Goal: Task Accomplishment & Management: Complete application form

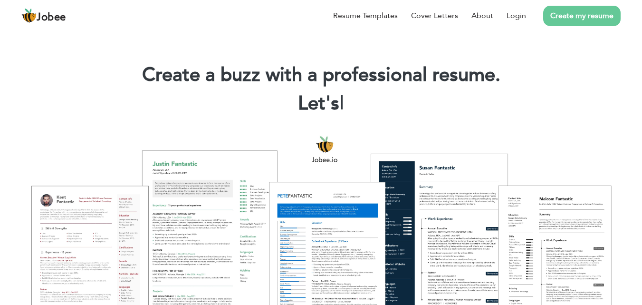
click at [598, 22] on link "Create my resume" at bounding box center [581, 16] width 77 height 20
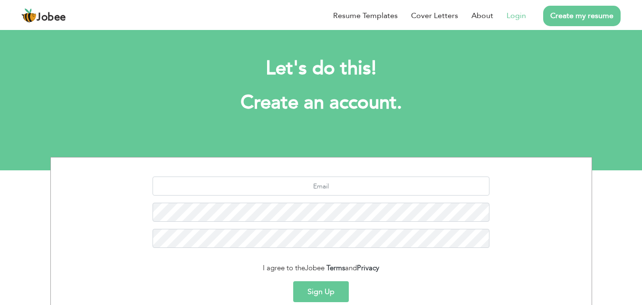
click at [506, 18] on li "Login" at bounding box center [509, 15] width 33 height 25
click at [508, 18] on link "Login" at bounding box center [515, 15] width 19 height 11
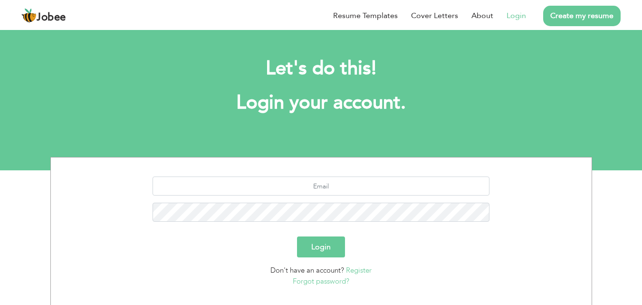
click at [508, 18] on link "Login" at bounding box center [515, 15] width 19 height 11
click at [515, 20] on link "Login" at bounding box center [515, 15] width 19 height 11
click at [516, 21] on link "Login" at bounding box center [515, 15] width 19 height 11
click at [523, 19] on link "Login" at bounding box center [515, 15] width 19 height 11
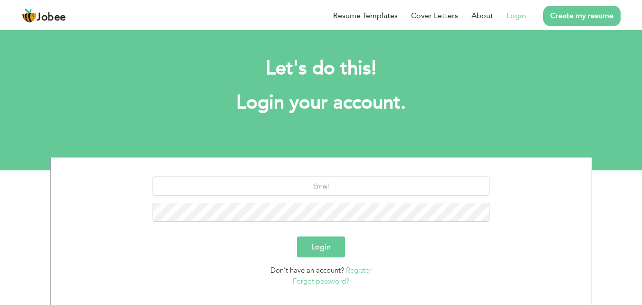
click at [523, 19] on link "Login" at bounding box center [515, 15] width 19 height 11
click at [522, 19] on link "Login" at bounding box center [515, 15] width 19 height 11
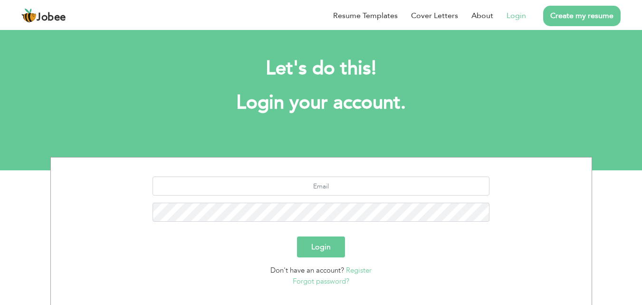
click at [522, 19] on link "Login" at bounding box center [515, 15] width 19 height 11
click at [525, 20] on link "Login" at bounding box center [515, 15] width 19 height 11
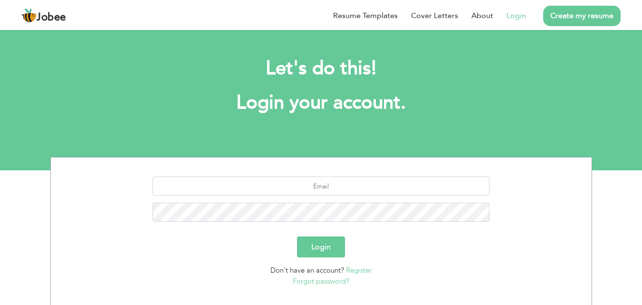
click at [525, 20] on link "Login" at bounding box center [515, 15] width 19 height 11
click at [518, 13] on link "Login" at bounding box center [515, 15] width 19 height 11
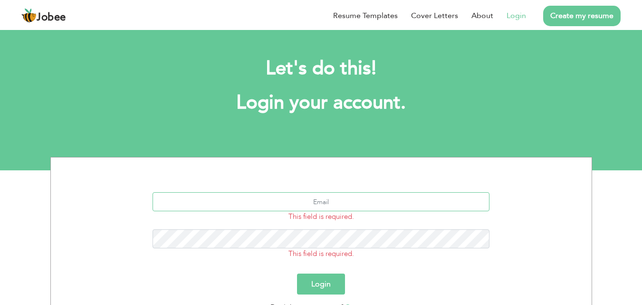
click at [342, 206] on input "text" at bounding box center [320, 201] width 337 height 19
type input "mdasad.r5556@gmail.com"
click at [297, 273] on button "Login" at bounding box center [321, 283] width 48 height 21
click at [325, 284] on button "Login" at bounding box center [321, 283] width 48 height 21
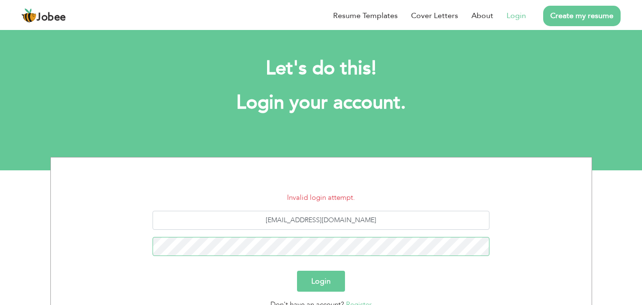
click at [297, 270] on button "Login" at bounding box center [321, 280] width 48 height 21
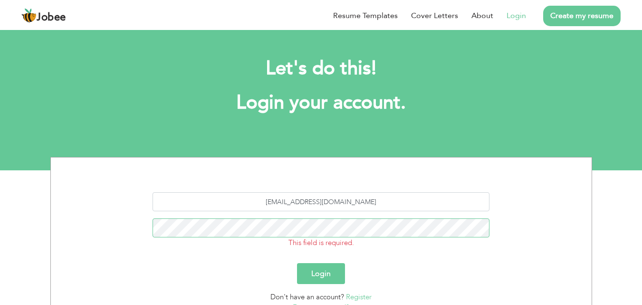
click at [297, 263] on button "Login" at bounding box center [321, 273] width 48 height 21
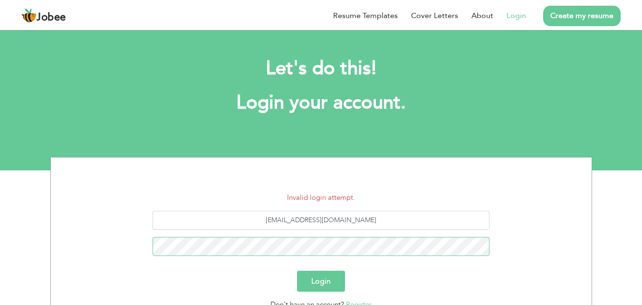
click at [297, 270] on button "Login" at bounding box center [321, 280] width 48 height 21
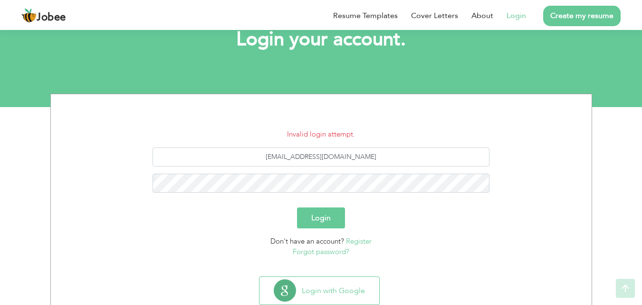
scroll to position [90, 0]
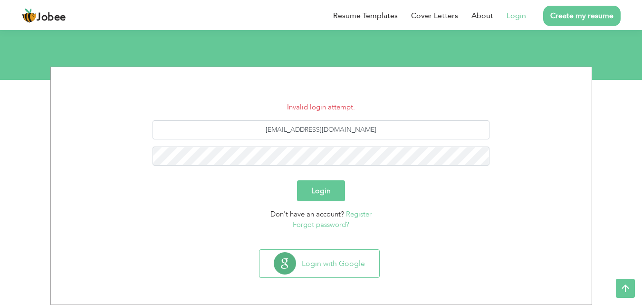
click at [321, 223] on link "Forgot password?" at bounding box center [321, 224] width 57 height 10
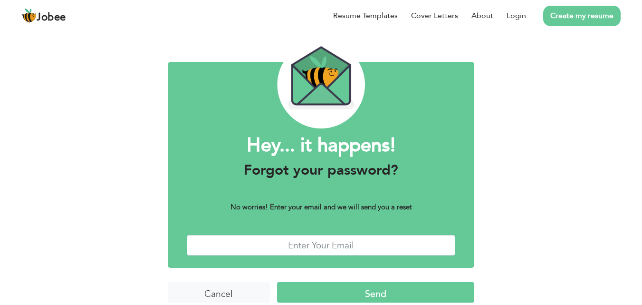
scroll to position [38, 0]
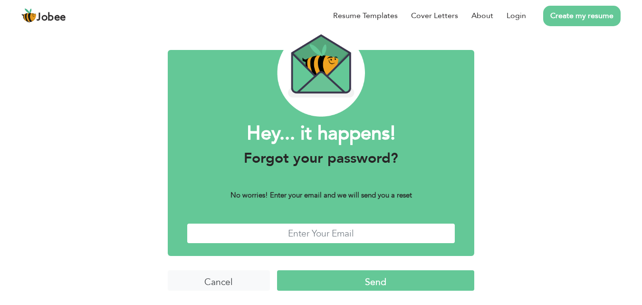
click at [316, 240] on input "text" at bounding box center [321, 233] width 269 height 20
type input "[EMAIL_ADDRESS][DOMAIN_NAME]"
click at [326, 282] on input "Send" at bounding box center [375, 280] width 197 height 20
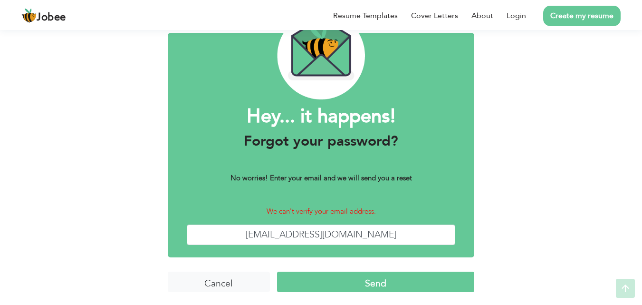
scroll to position [56, 0]
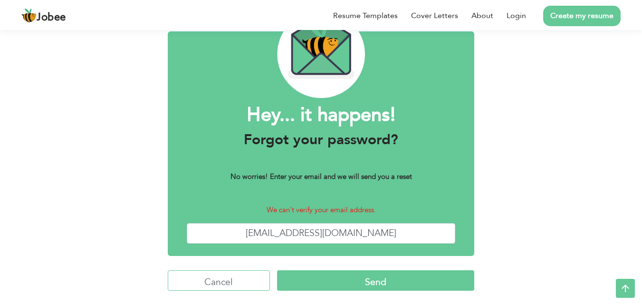
click at [216, 276] on input "Cancel" at bounding box center [219, 280] width 102 height 20
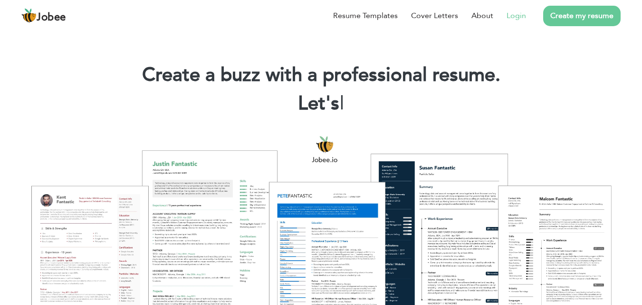
click at [520, 17] on link "Login" at bounding box center [515, 15] width 19 height 11
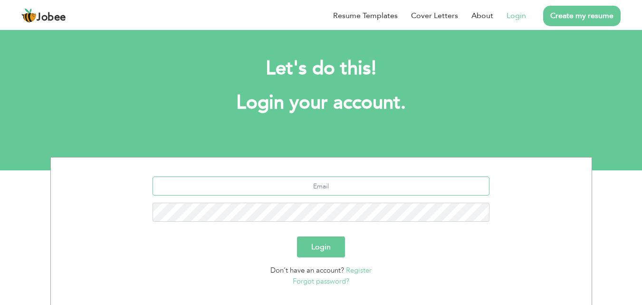
click at [343, 189] on input "text" at bounding box center [320, 185] width 337 height 19
click at [315, 188] on input "asadr@gmail.com" at bounding box center [320, 185] width 337 height 19
click at [312, 182] on input "asadr@gmail.com" at bounding box center [320, 185] width 337 height 19
click at [313, 179] on input "asadr@gmail.com" at bounding box center [320, 185] width 337 height 19
click at [311, 186] on input "asadr@gmail.com" at bounding box center [320, 185] width 337 height 19
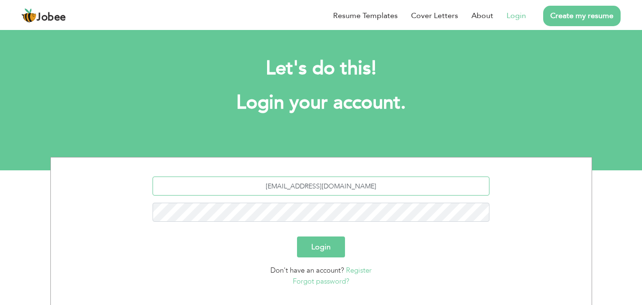
click at [303, 186] on input "asadr7761@gmail.com" at bounding box center [320, 185] width 337 height 19
type input "[EMAIL_ADDRESS][DOMAIN_NAME]"
click at [297, 236] on button "Login" at bounding box center [321, 246] width 48 height 21
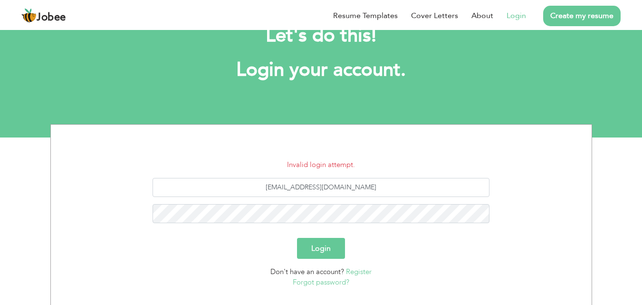
scroll to position [35, 0]
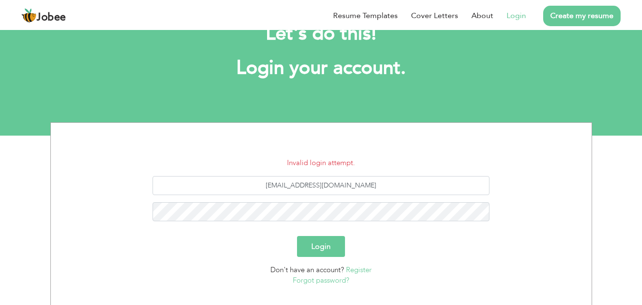
click at [324, 276] on link "Forgot password?" at bounding box center [321, 280] width 57 height 10
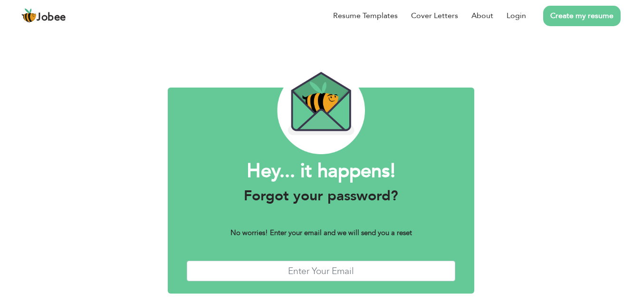
scroll to position [38, 0]
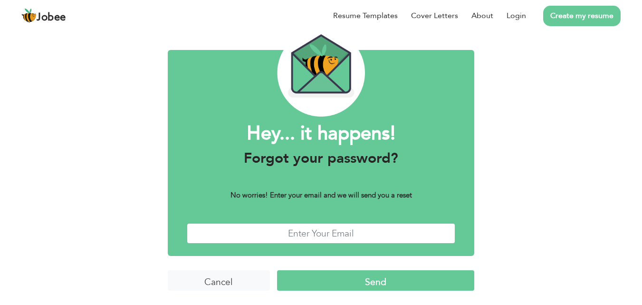
click at [340, 229] on input "text" at bounding box center [321, 233] width 269 height 20
type input "[EMAIL_ADDRESS][DOMAIN_NAME]"
click at [305, 284] on input "Send" at bounding box center [375, 280] width 197 height 20
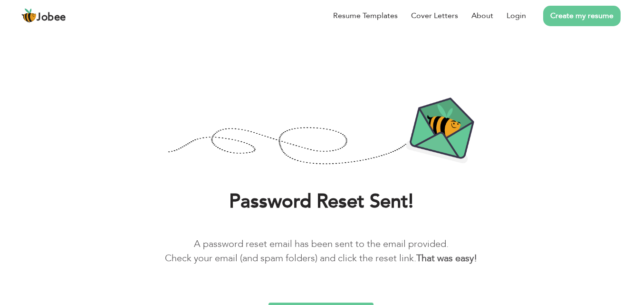
scroll to position [18, 0]
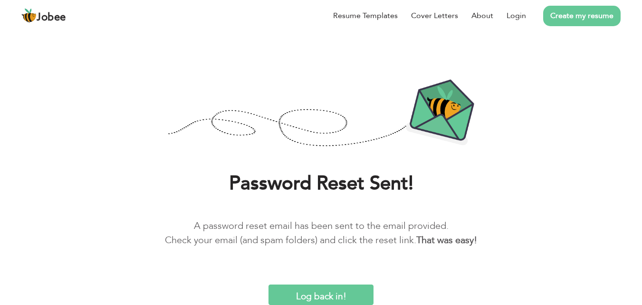
click at [328, 293] on input "Log back in!" at bounding box center [320, 294] width 105 height 20
click at [268, 284] on input "Log back in!" at bounding box center [320, 294] width 105 height 20
click at [360, 289] on input "Log back in!" at bounding box center [320, 294] width 105 height 20
click at [360, 290] on input "Log back in!" at bounding box center [320, 294] width 105 height 20
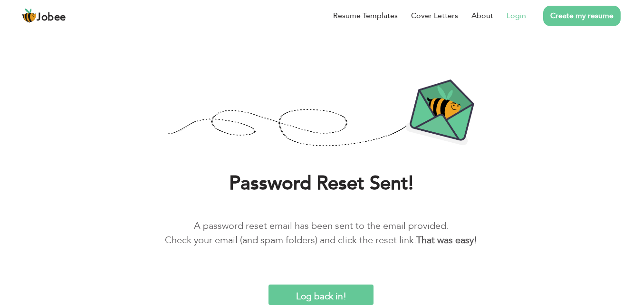
click at [521, 9] on li "Login" at bounding box center [509, 15] width 33 height 25
click at [515, 13] on link "Login" at bounding box center [515, 15] width 19 height 11
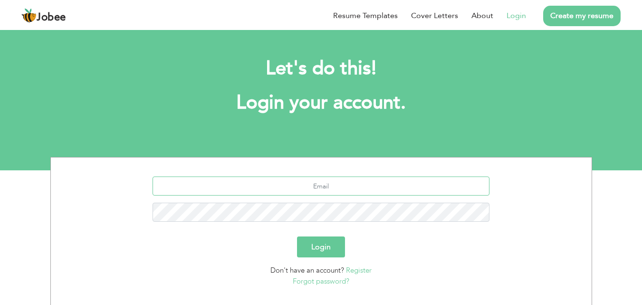
click at [363, 192] on input "text" at bounding box center [320, 185] width 337 height 19
type input "a"
click at [337, 193] on div "a" at bounding box center [321, 202] width 526 height 52
click at [330, 190] on input "a" at bounding box center [320, 185] width 337 height 19
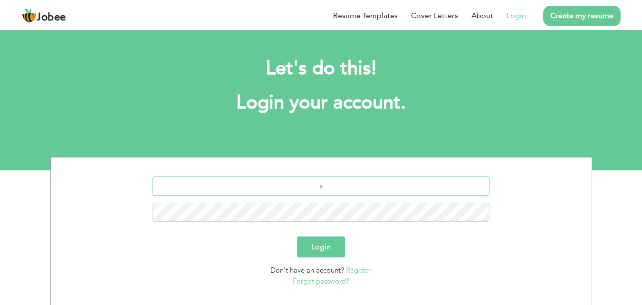
click at [330, 190] on input "a" at bounding box center [320, 185] width 337 height 19
type input "\"
type input "asad.r7761@gmail.com"
click at [297, 236] on button "Login" at bounding box center [321, 246] width 48 height 21
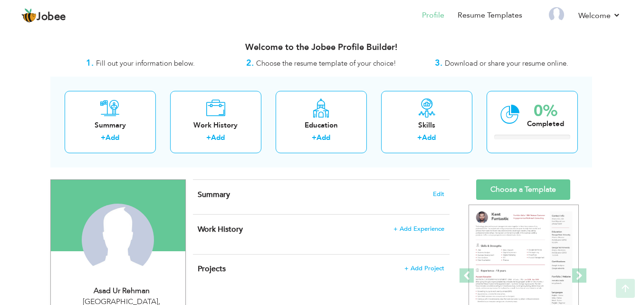
scroll to position [19, 0]
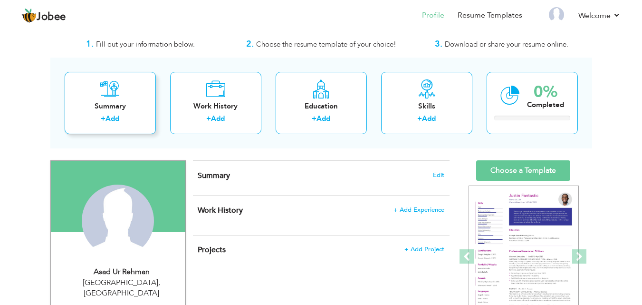
click at [101, 120] on label "+" at bounding box center [103, 119] width 5 height 10
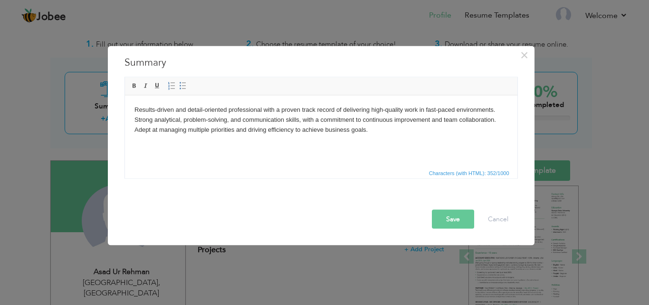
click at [453, 211] on button "Save" at bounding box center [453, 218] width 42 height 19
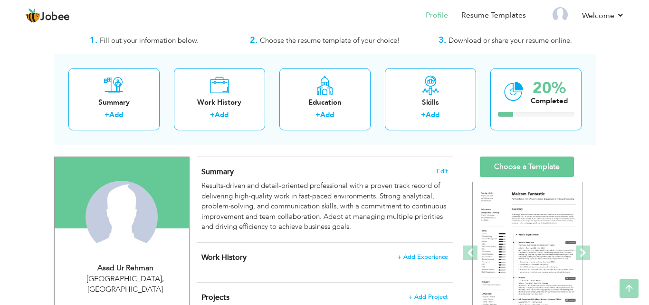
scroll to position [0, 0]
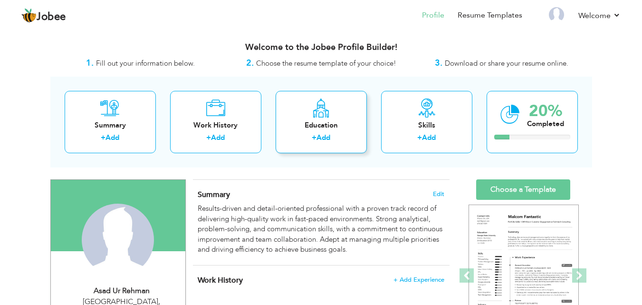
click at [323, 151] on div "Education + Add" at bounding box center [321, 122] width 91 height 62
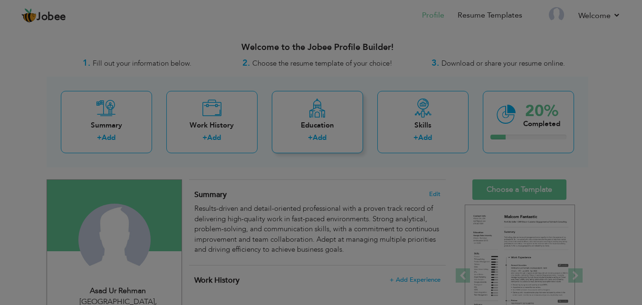
radio input "true"
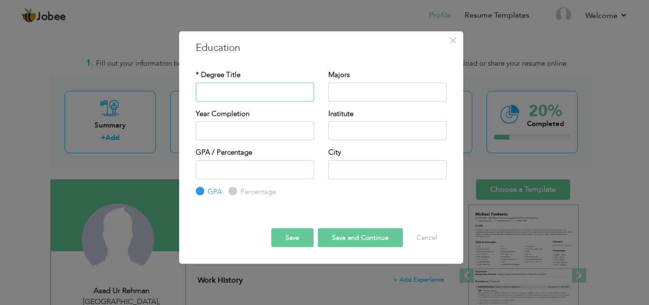
click at [256, 97] on input "text" at bounding box center [255, 91] width 118 height 19
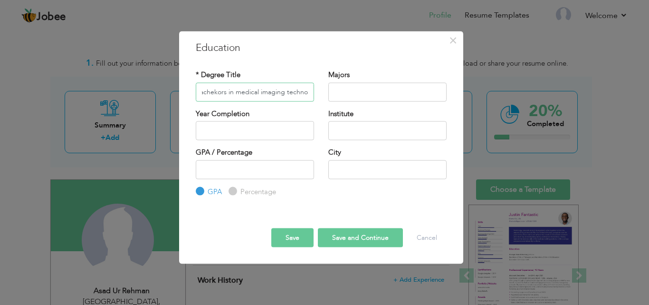
scroll to position [0, 13]
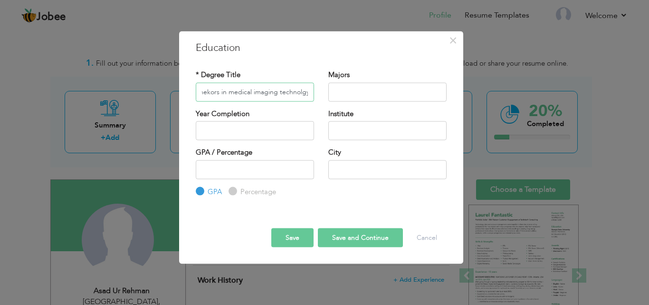
click at [214, 94] on input "bachekors in medical imaging technolgy" at bounding box center [255, 91] width 118 height 19
click at [293, 96] on input "bachelor's in medical imaging technolgy" at bounding box center [255, 91] width 118 height 19
type input "bachelor's in medical imaging technology"
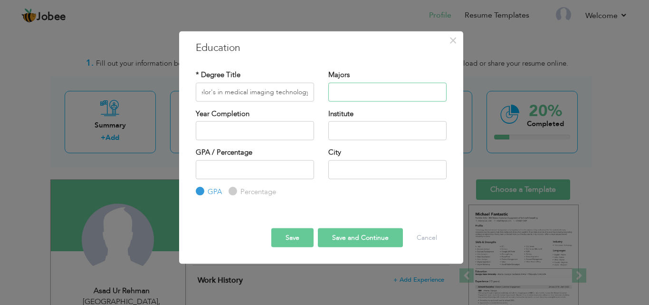
click at [345, 93] on input "text" at bounding box center [387, 91] width 118 height 19
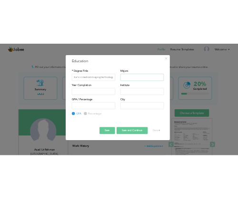
scroll to position [0, 0]
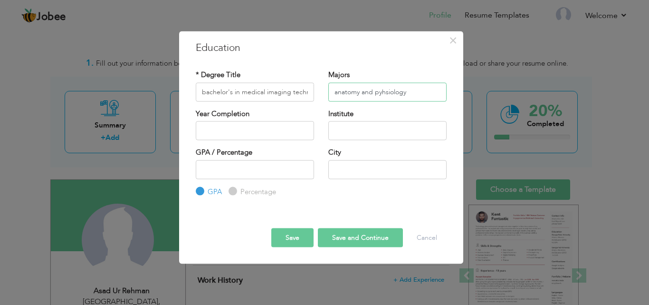
type input "anatomy and pyhsiology"
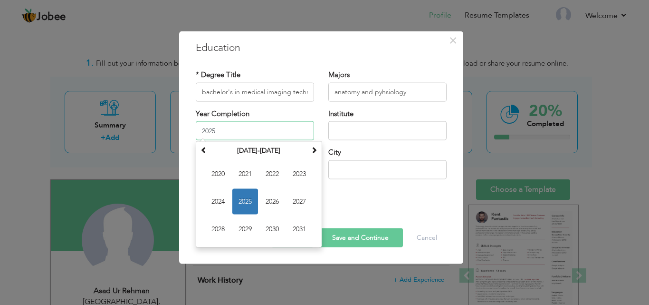
click at [247, 139] on input "2025" at bounding box center [255, 130] width 118 height 19
click at [275, 176] on span "2022" at bounding box center [272, 174] width 26 height 26
type input "2022"
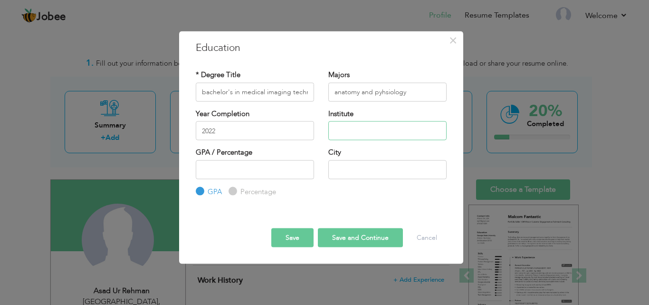
click at [361, 128] on input "text" at bounding box center [387, 130] width 118 height 19
click at [264, 169] on input "number" at bounding box center [255, 169] width 118 height 19
type input "3.36"
click at [343, 173] on input "text" at bounding box center [387, 169] width 118 height 19
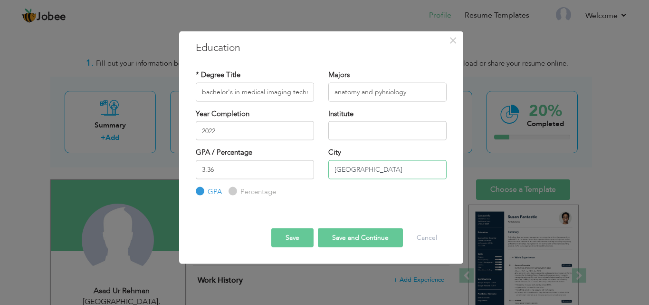
type input "lahore"
click at [369, 130] on input "text" at bounding box center [387, 130] width 118 height 19
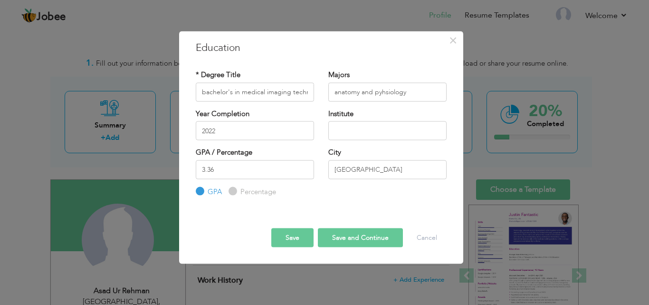
click at [400, 117] on div "Institute" at bounding box center [387, 123] width 118 height 31
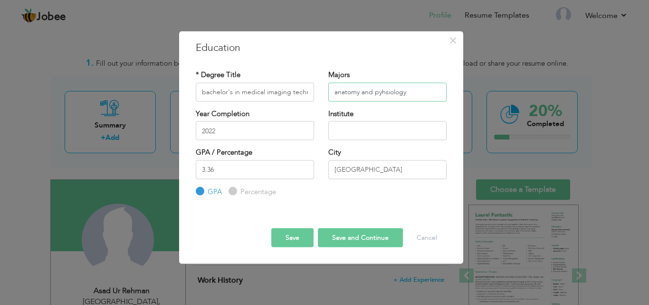
click at [338, 90] on input "anatomy and pyhsiology" at bounding box center [387, 91] width 118 height 19
click at [206, 95] on input "bachelor's in medical imaging technology" at bounding box center [255, 91] width 118 height 19
type input "Bachelor's in medical imaging technology"
click at [338, 93] on input "anatomy and pyhsiology" at bounding box center [387, 91] width 118 height 19
click at [380, 90] on input "Anatomy and pyhsiology" at bounding box center [387, 91] width 118 height 19
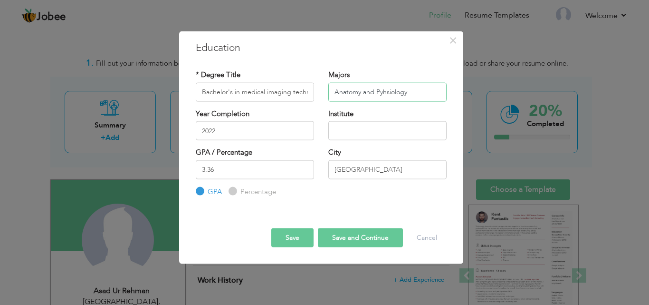
type input "Anatomy and Pyhsiology"
click at [337, 168] on input "lahore" at bounding box center [387, 169] width 118 height 19
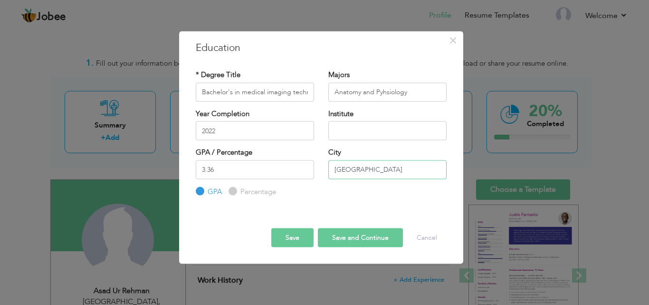
click at [365, 171] on input "Lahore" at bounding box center [387, 169] width 118 height 19
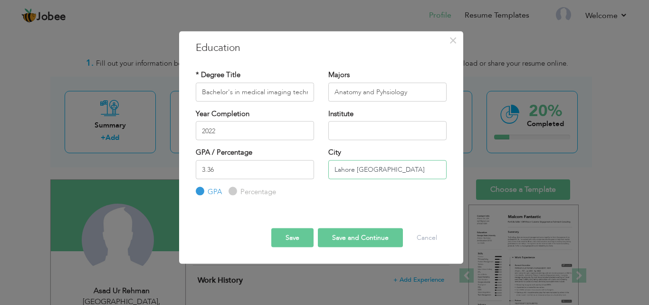
type input "Lahore [GEOGRAPHIC_DATA]"
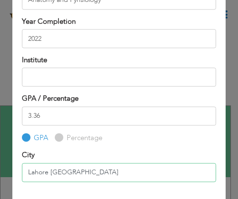
scroll to position [95, 0]
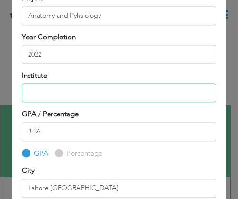
click at [50, 93] on input "text" at bounding box center [119, 93] width 194 height 19
type input "g"
click at [33, 94] on input "university of lahore" at bounding box center [119, 93] width 194 height 19
click at [69, 91] on input "University of lahore" at bounding box center [119, 93] width 194 height 19
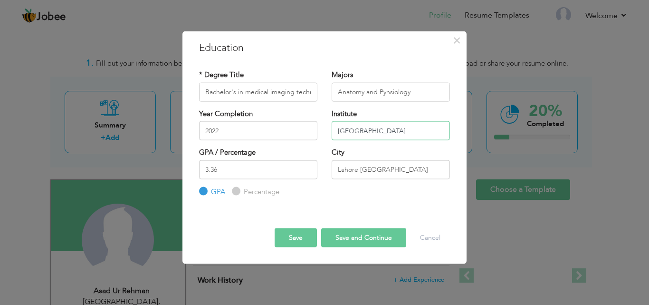
scroll to position [0, 0]
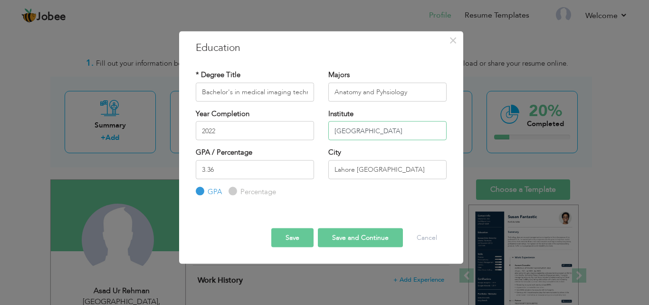
type input "[GEOGRAPHIC_DATA]"
click at [370, 239] on button "Save and Continue" at bounding box center [360, 237] width 85 height 19
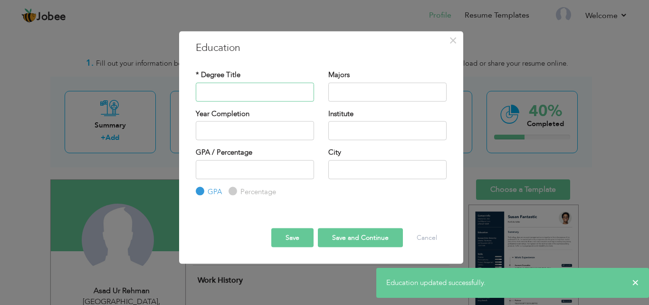
click at [248, 93] on input "text" at bounding box center [255, 91] width 118 height 19
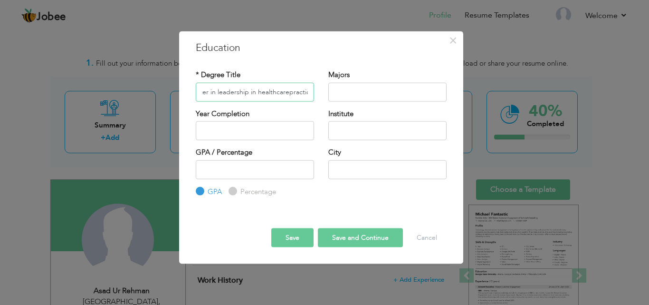
scroll to position [0, 17]
click at [285, 93] on input "Master in leadership in healthcarepractice" at bounding box center [255, 91] width 118 height 19
type input "Master in leadership in healthcare practice"
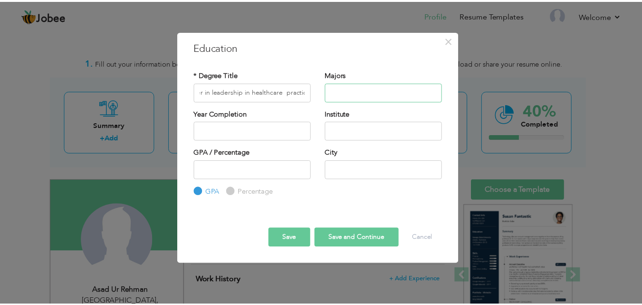
scroll to position [0, 0]
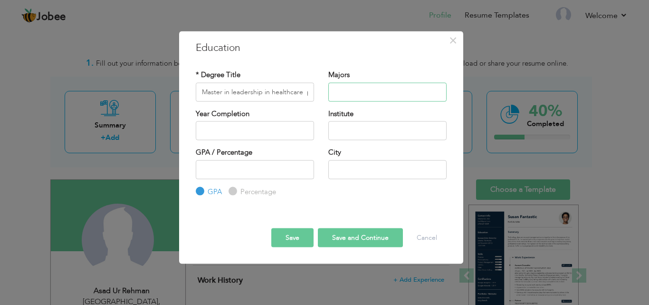
click at [353, 96] on input "text" at bounding box center [387, 91] width 118 height 19
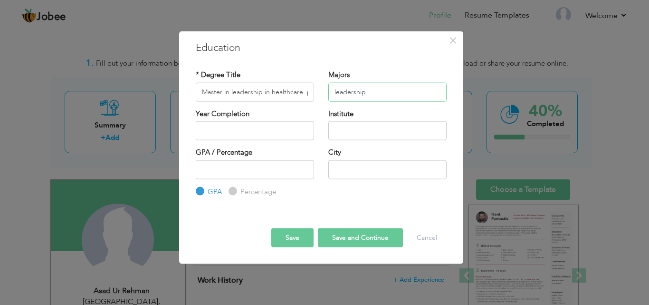
click at [337, 92] on input "leadership" at bounding box center [387, 91] width 118 height 19
type input "eadership"
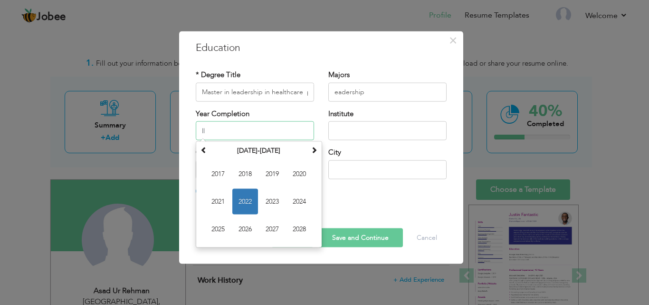
type input "l"
click at [333, 91] on input "eadership" at bounding box center [387, 91] width 118 height 19
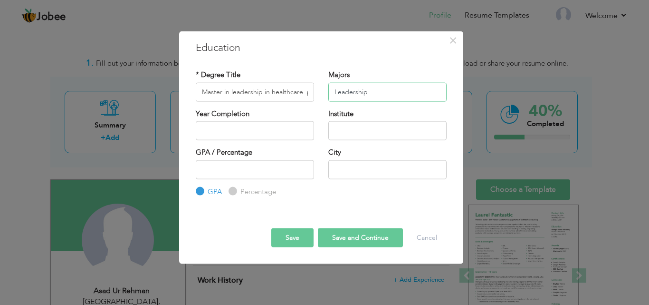
type input "Leadership"
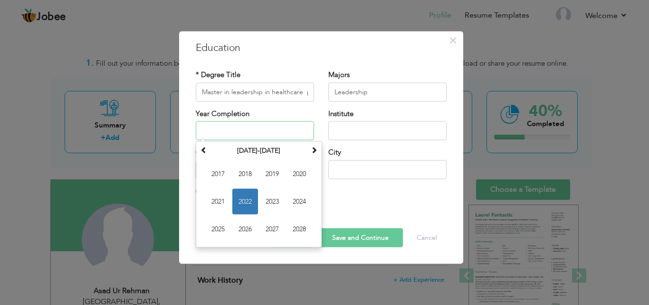
click at [242, 133] on input "text" at bounding box center [255, 130] width 118 height 19
click at [222, 225] on span "2025" at bounding box center [218, 229] width 26 height 26
type input "2025"
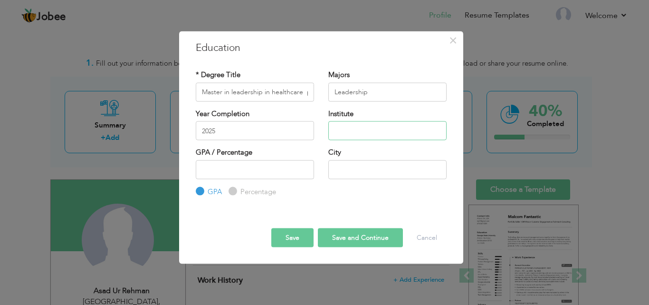
click at [361, 128] on input "text" at bounding box center [387, 130] width 118 height 19
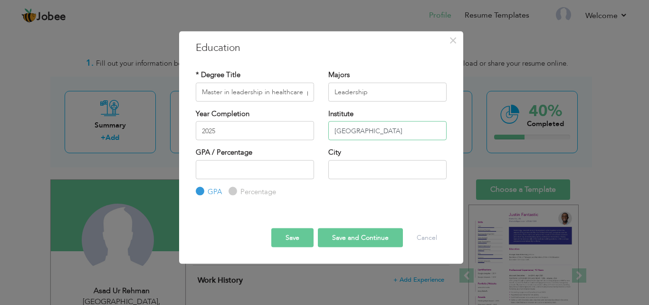
type input "University of salford"
click at [343, 171] on input "text" at bounding box center [387, 169] width 118 height 19
type input "m"
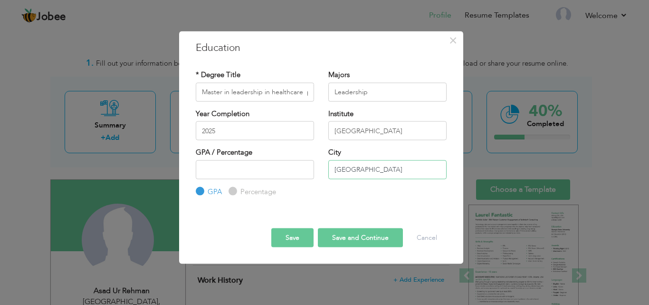
type input "[GEOGRAPHIC_DATA]"
click at [376, 130] on input "University of salford" at bounding box center [387, 130] width 118 height 19
type input "[GEOGRAPHIC_DATA]"
click at [274, 91] on input "Master in leadership in healthcare practice" at bounding box center [255, 91] width 118 height 19
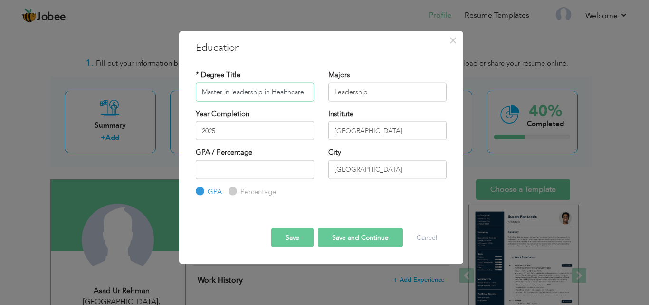
type input "Master in leadership in Healthcare practice"
click at [350, 237] on button "Save and Continue" at bounding box center [360, 237] width 85 height 19
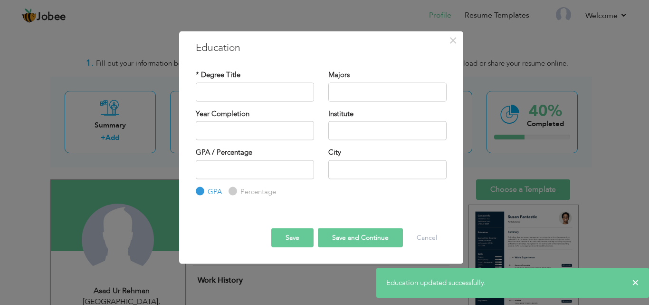
click at [298, 233] on button "Save" at bounding box center [292, 237] width 42 height 19
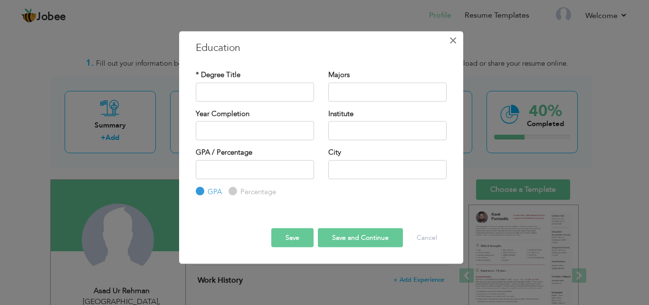
click at [453, 43] on span "×" at bounding box center [453, 39] width 8 height 17
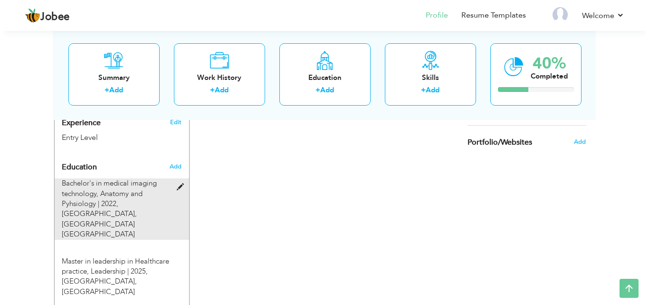
scroll to position [396, 0]
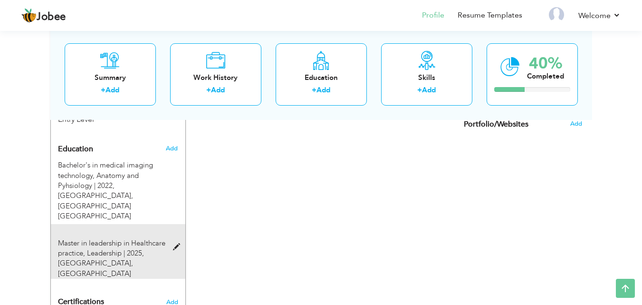
click at [180, 243] on span at bounding box center [179, 246] width 12 height 7
type input "Master in leadership in Healthcare practice"
type input "Leadership"
type input "2025"
type input "[GEOGRAPHIC_DATA]"
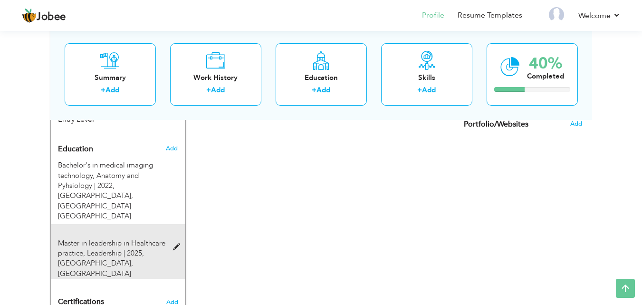
type input "[GEOGRAPHIC_DATA]"
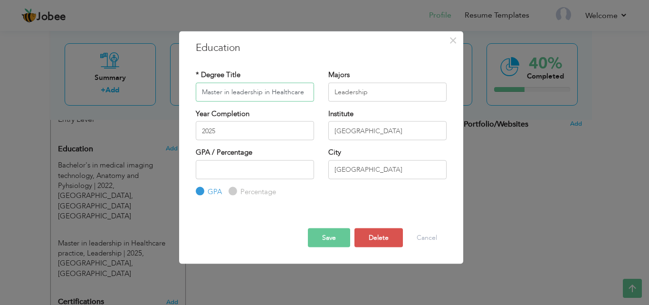
scroll to position [0, 22]
drag, startPoint x: 289, startPoint y: 96, endPoint x: 296, endPoint y: 92, distance: 7.9
click at [296, 92] on input "Master in leadership in Healthcare practice" at bounding box center [255, 91] width 118 height 19
click at [289, 92] on input "Master in leadership in Healthcare practice" at bounding box center [255, 91] width 118 height 19
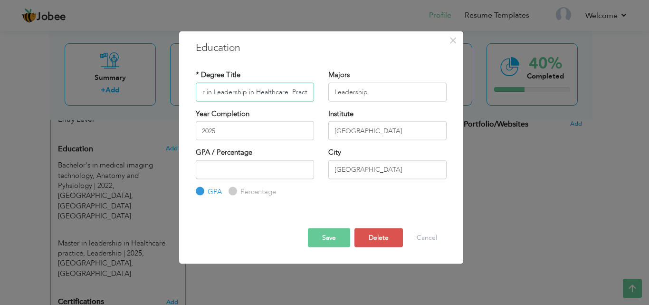
type input "Master in Leadership in Healthcare Practice"
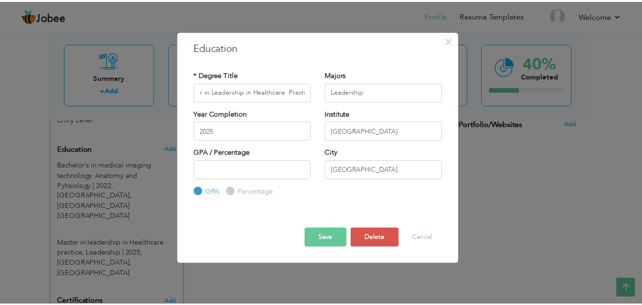
scroll to position [0, 0]
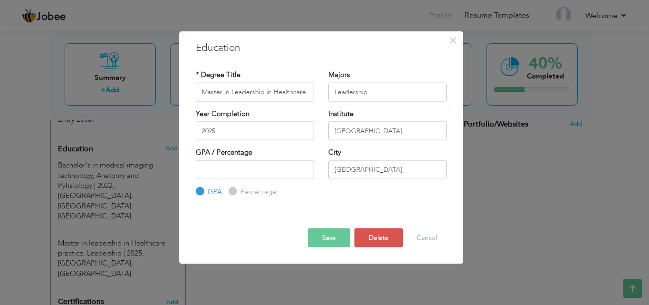
click at [312, 236] on button "Save" at bounding box center [329, 237] width 42 height 19
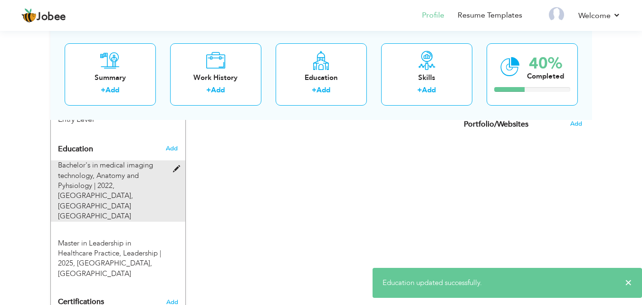
scroll to position [196, 0]
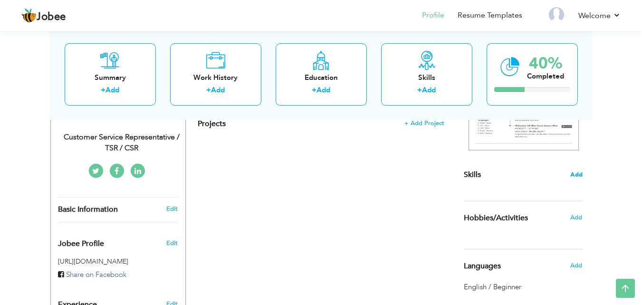
click at [577, 172] on span "Add" at bounding box center [576, 174] width 12 height 9
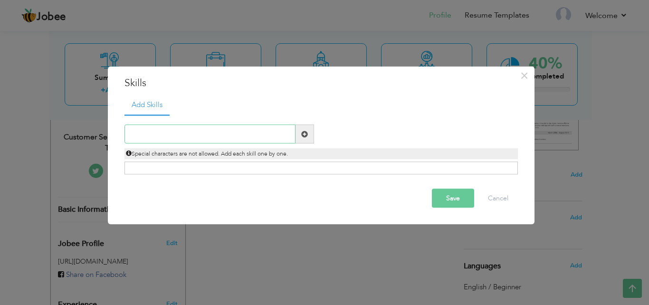
click at [190, 127] on input "text" at bounding box center [209, 133] width 171 height 19
type input "Y"
type input "Team Work"
click at [308, 133] on span at bounding box center [304, 133] width 19 height 19
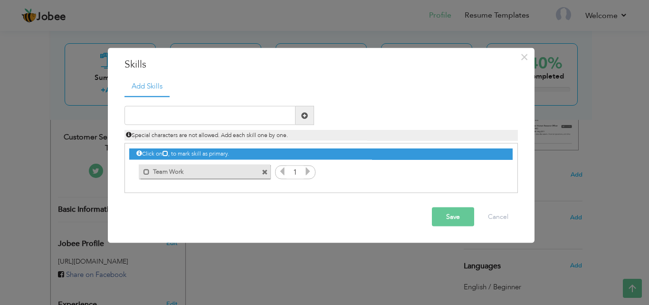
click at [306, 172] on icon at bounding box center [308, 171] width 9 height 9
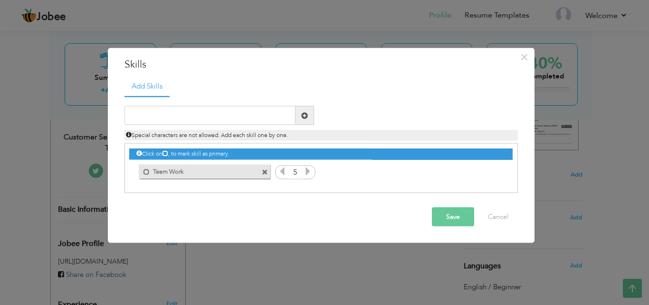
click at [306, 172] on icon at bounding box center [308, 171] width 9 height 9
click at [220, 124] on input "text" at bounding box center [209, 115] width 171 height 19
type input "Communication"
click at [308, 119] on span at bounding box center [304, 115] width 19 height 19
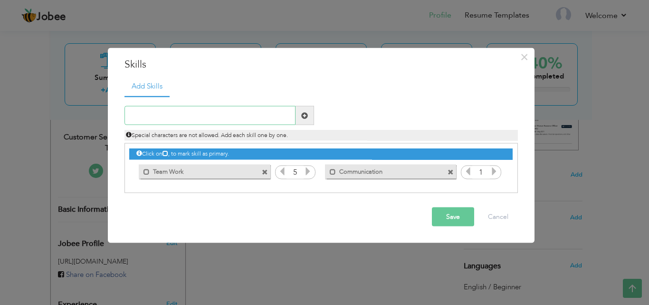
click at [191, 121] on input "text" at bounding box center [209, 115] width 171 height 19
type input "Problem Solving"
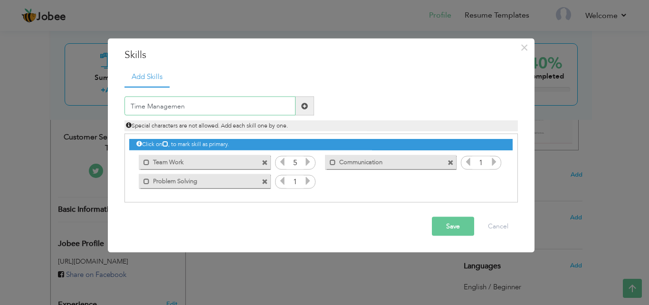
type input "Time Management"
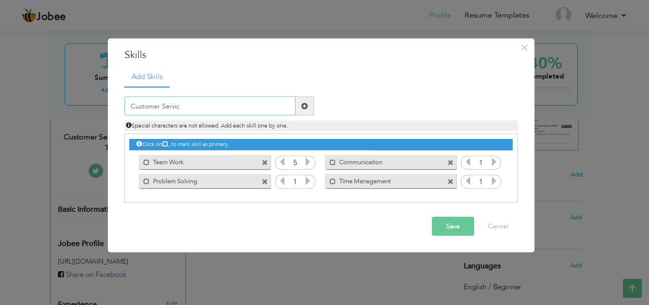
type input "Customer Service"
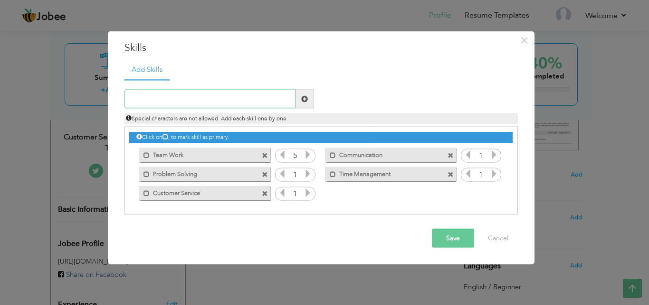
paste input "Project management"
click at [153, 96] on input "Project management" at bounding box center [209, 98] width 171 height 19
type input "Project Management"
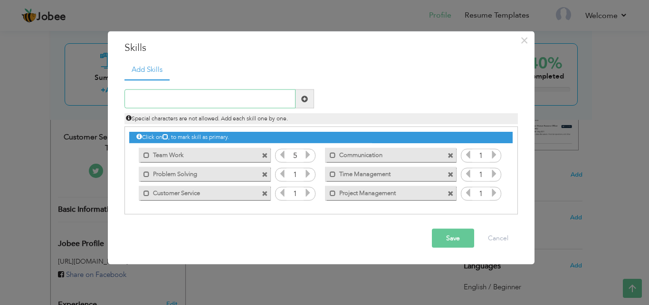
type input "M"
type input "Office Microsoft"
click at [308, 101] on span at bounding box center [304, 98] width 19 height 19
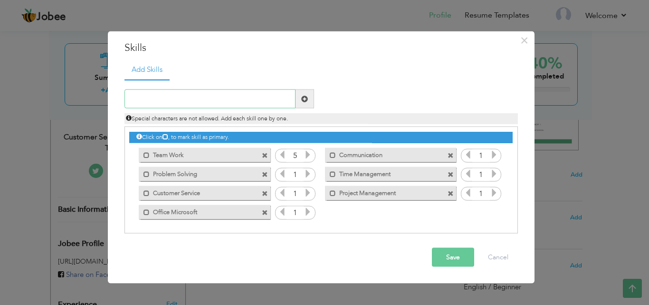
click at [197, 105] on input "text" at bounding box center [209, 98] width 171 height 19
type input "Health Care"
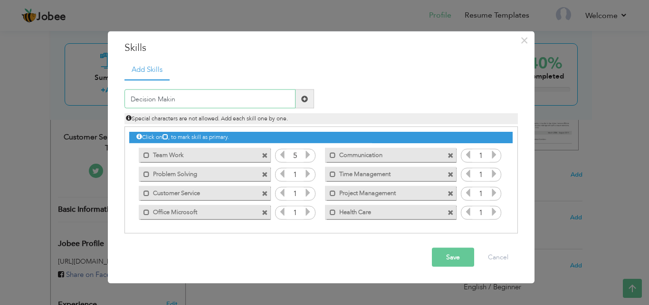
type input "Decision Making"
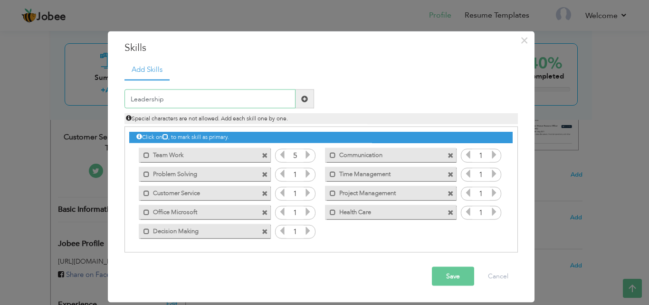
type input "Leadership"
click at [304, 106] on span at bounding box center [304, 98] width 19 height 19
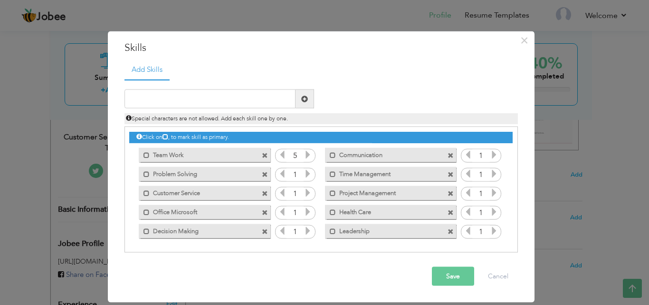
click at [312, 170] on icon at bounding box center [308, 173] width 9 height 9
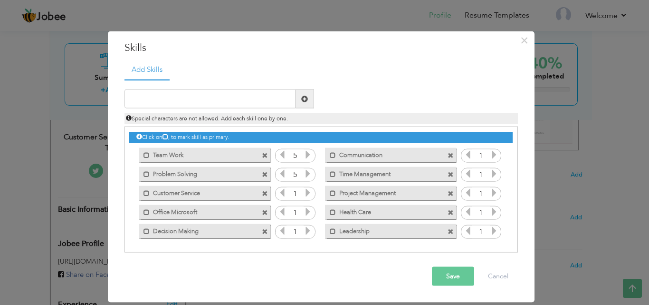
click at [309, 186] on div "1" at bounding box center [295, 193] width 40 height 14
click at [309, 190] on icon at bounding box center [308, 192] width 9 height 9
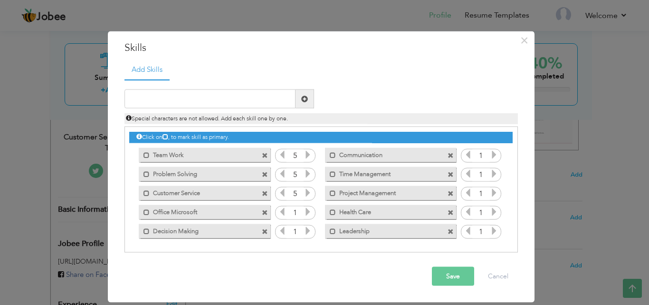
click at [309, 190] on icon at bounding box center [308, 192] width 9 height 9
click at [307, 196] on icon at bounding box center [308, 192] width 9 height 9
click at [307, 205] on div "Click on , to mark skill as primary. Mark as primary skill. Team Work 1 Communi…" at bounding box center [320, 183] width 383 height 113
click at [307, 205] on div "1" at bounding box center [295, 212] width 40 height 14
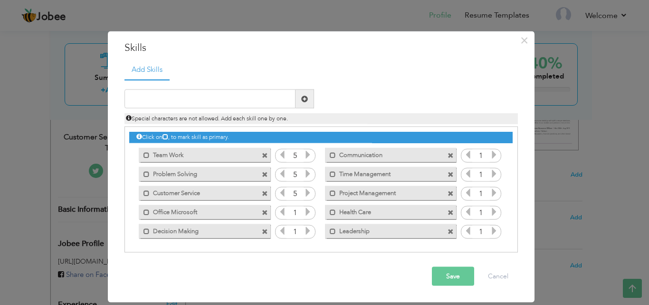
click at [307, 210] on icon at bounding box center [308, 211] width 9 height 9
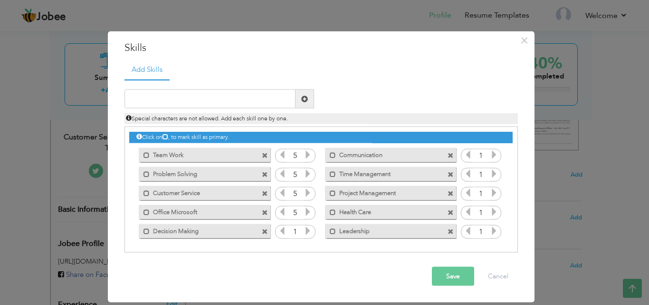
click at [307, 210] on icon at bounding box center [308, 211] width 9 height 9
click at [308, 225] on div "1" at bounding box center [295, 231] width 40 height 14
click at [308, 229] on icon at bounding box center [308, 230] width 9 height 9
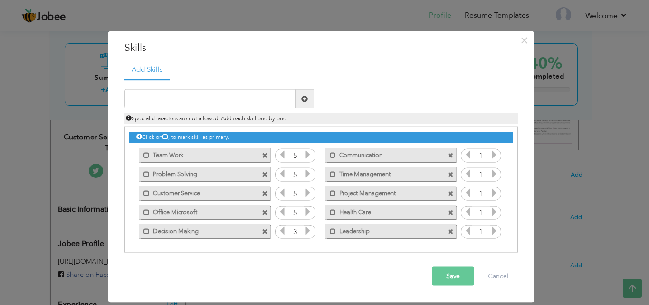
click at [308, 229] on icon at bounding box center [308, 230] width 9 height 9
click at [496, 152] on icon at bounding box center [494, 154] width 9 height 9
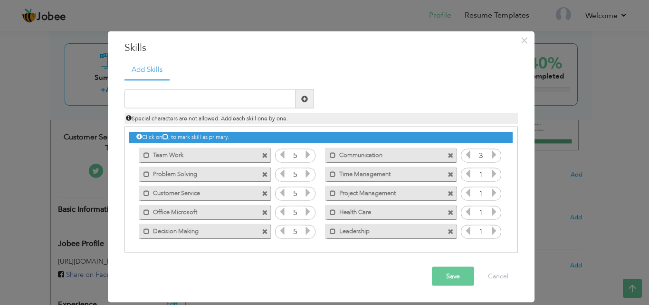
click at [496, 152] on icon at bounding box center [494, 154] width 9 height 9
click at [495, 170] on icon at bounding box center [494, 173] width 9 height 9
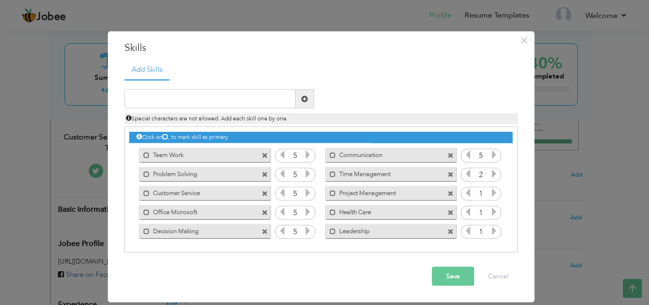
click at [495, 170] on icon at bounding box center [494, 173] width 9 height 9
click at [498, 190] on icon at bounding box center [494, 192] width 9 height 9
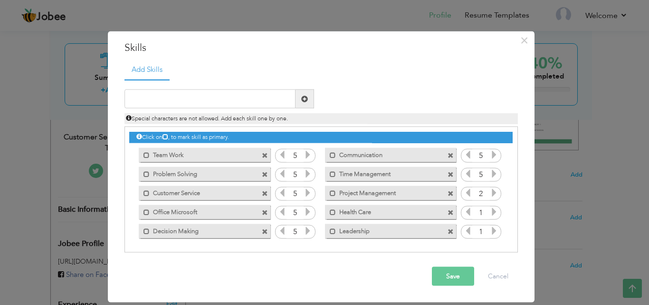
click at [498, 190] on icon at bounding box center [494, 192] width 9 height 9
click at [496, 211] on icon at bounding box center [494, 211] width 9 height 9
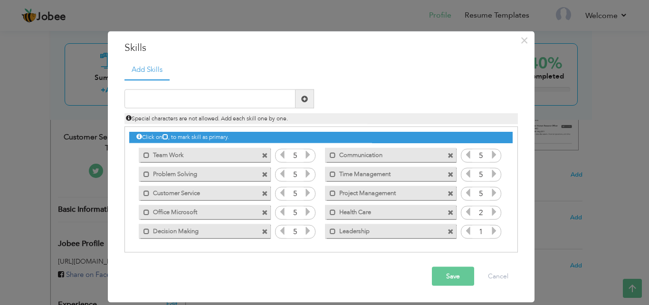
click at [496, 211] on icon at bounding box center [494, 211] width 9 height 9
click at [496, 226] on icon at bounding box center [494, 230] width 9 height 9
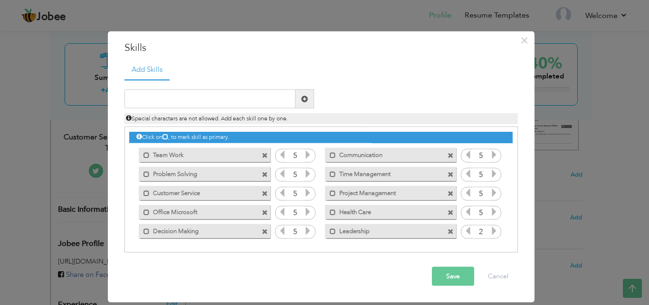
click at [496, 226] on icon at bounding box center [494, 230] width 9 height 9
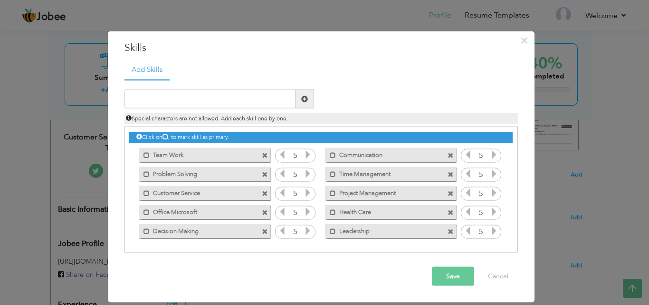
click at [457, 275] on button "Save" at bounding box center [453, 276] width 42 height 19
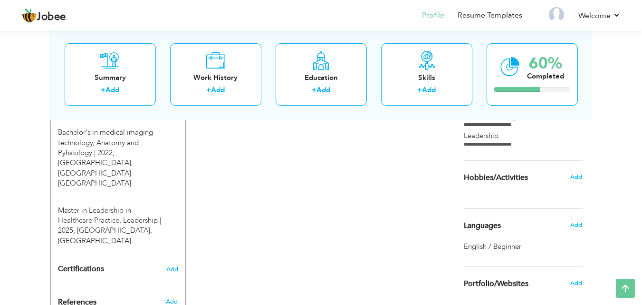
scroll to position [399, 0]
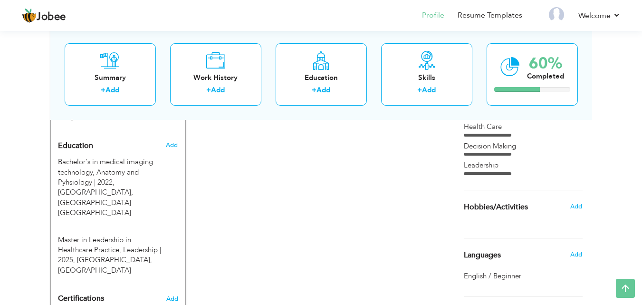
click at [580, 202] on h6 "Add" at bounding box center [576, 206] width 12 height 9
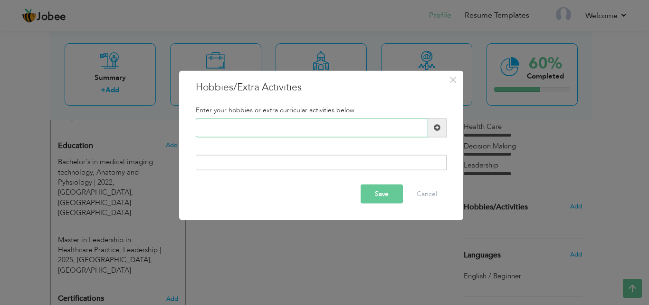
paste input "Volunteering"
type input "Volunteering"
click at [443, 129] on span at bounding box center [437, 127] width 19 height 19
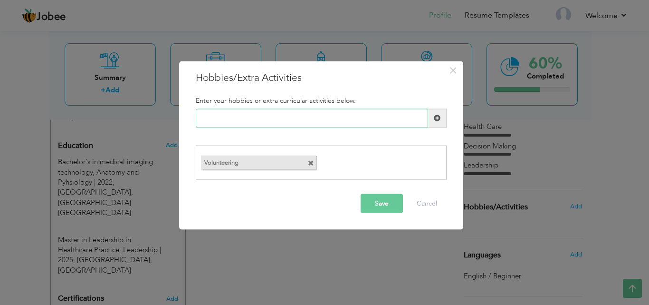
click at [358, 126] on input "text" at bounding box center [312, 117] width 232 height 19
type input "Sports"
paste input "Traveling"
type input "Traveling"
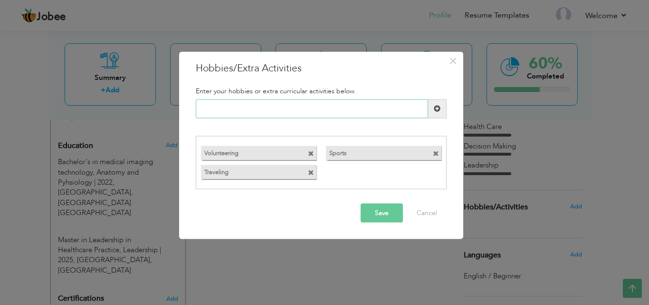
paste input "Photography"
type input "Photography"
paste input "Mentoring"
type input "Mentoring"
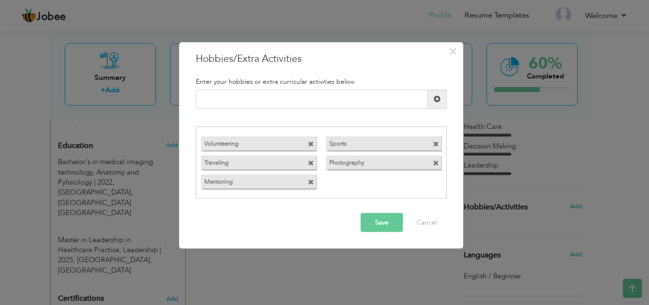
click at [383, 231] on button "Save" at bounding box center [382, 222] width 42 height 19
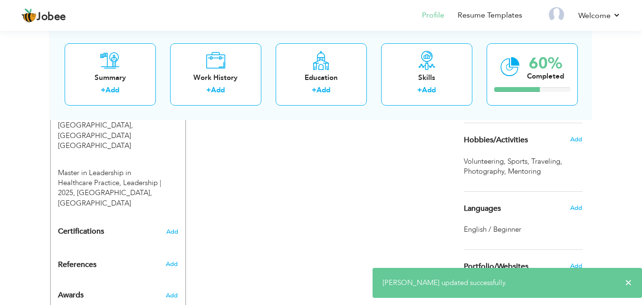
scroll to position [484, 0]
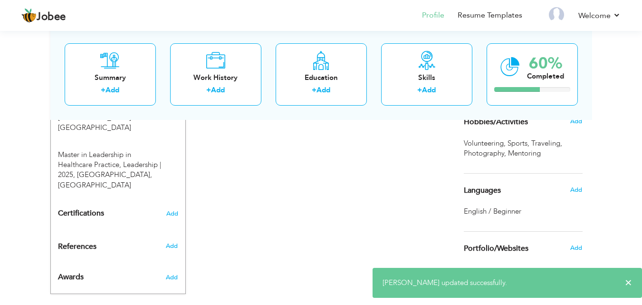
click at [570, 196] on div "Add" at bounding box center [578, 190] width 22 height 18
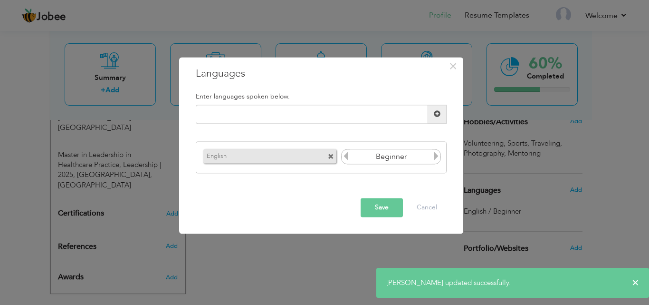
click at [436, 154] on icon at bounding box center [436, 156] width 9 height 9
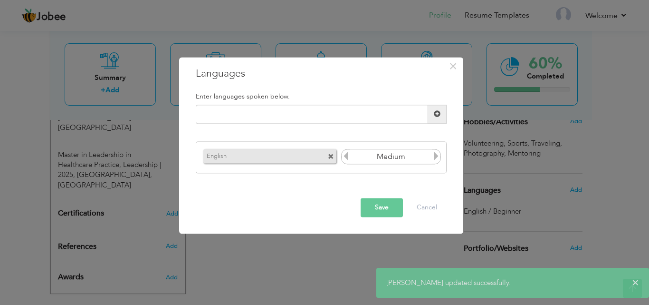
click at [436, 154] on icon at bounding box center [436, 156] width 9 height 9
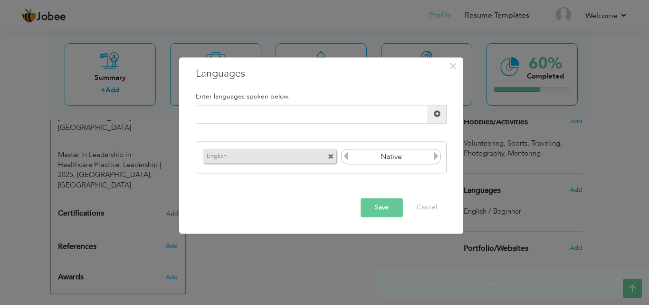
click at [436, 154] on icon at bounding box center [436, 156] width 9 height 9
click at [283, 115] on input "text" at bounding box center [312, 114] width 232 height 19
type input "Urdu"
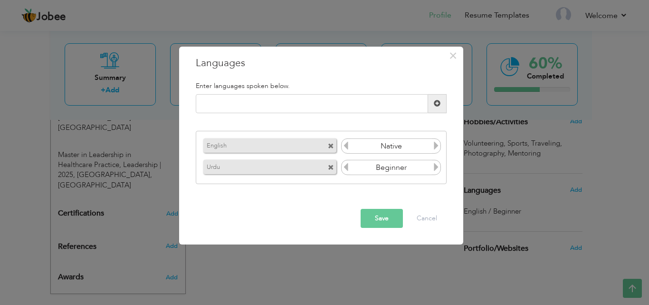
click at [435, 162] on icon at bounding box center [436, 166] width 9 height 9
click at [381, 219] on button "Save" at bounding box center [382, 218] width 42 height 19
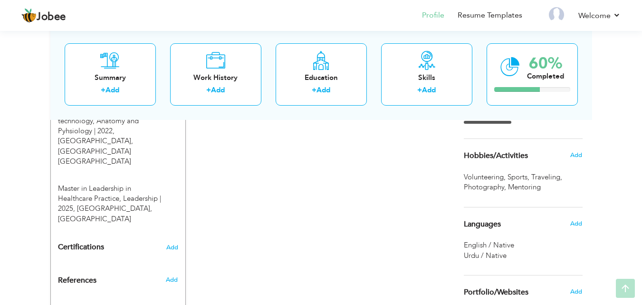
scroll to position [495, 0]
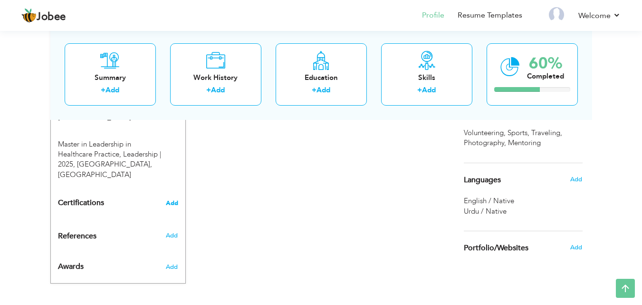
click at [173, 200] on span "Add" at bounding box center [172, 203] width 12 height 7
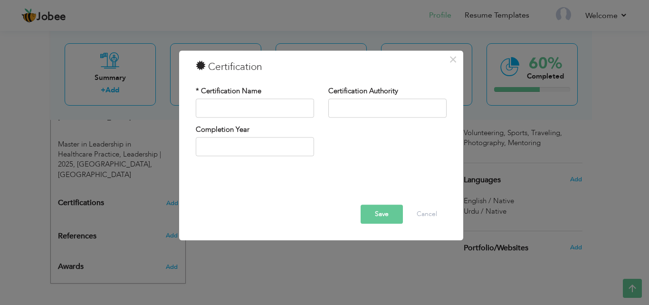
click at [256, 97] on div "* Certification Name" at bounding box center [255, 101] width 118 height 31
click at [254, 105] on input "text" at bounding box center [255, 107] width 118 height 19
type input "First Aid"
click at [360, 100] on input "text" at bounding box center [387, 107] width 118 height 19
click at [360, 105] on input "text" at bounding box center [387, 107] width 118 height 19
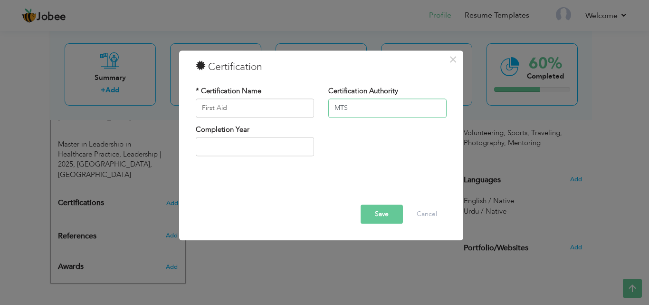
type input "MTS"
click at [267, 150] on input "text" at bounding box center [255, 146] width 118 height 19
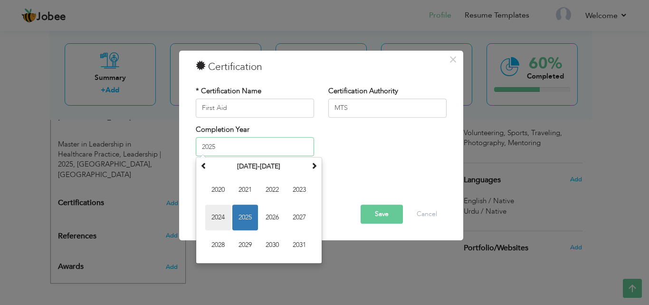
click at [220, 215] on span "2024" at bounding box center [218, 218] width 26 height 26
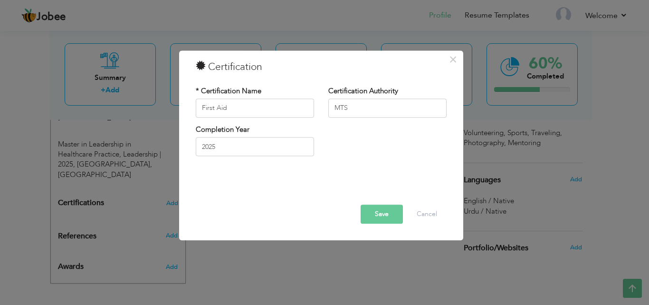
type input "2024"
click at [388, 217] on button "Save" at bounding box center [382, 213] width 42 height 19
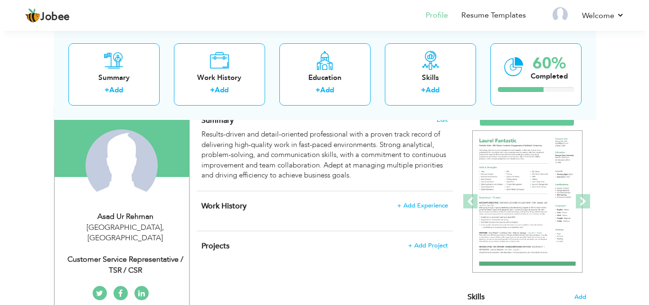
scroll to position [210, 0]
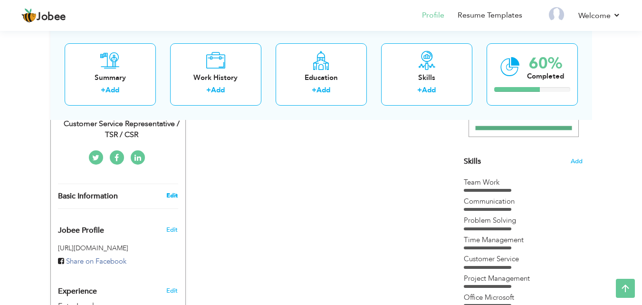
click at [171, 191] on link "Edit" at bounding box center [171, 195] width 11 height 9
type input "Asad ur"
type input "Rehman"
type input "03248460828"
select select "number:166"
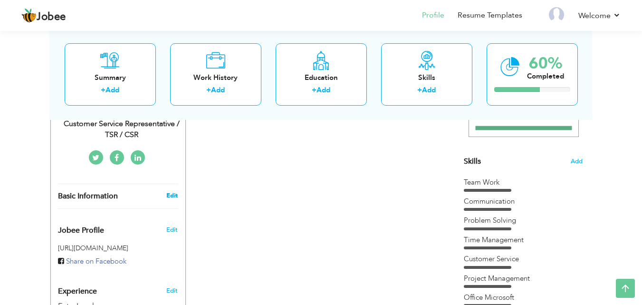
type input "Lahore"
select select "number:1"
type input "Customer Service Representative / TSR / CSR"
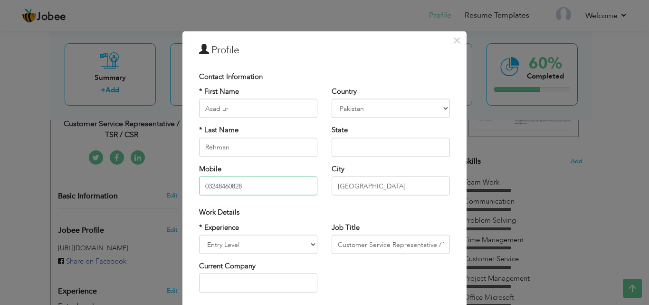
click at [234, 190] on input "03248460828" at bounding box center [258, 185] width 118 height 19
drag, startPoint x: 242, startPoint y: 191, endPoint x: 145, endPoint y: 162, distance: 100.6
click at [145, 162] on div "× Profile Contact Information * First Name Asad ur * Last Name Rehman" at bounding box center [324, 152] width 649 height 305
type input "[PHONE_NUMBER]"
click at [389, 194] on input "Lahore" at bounding box center [391, 185] width 118 height 19
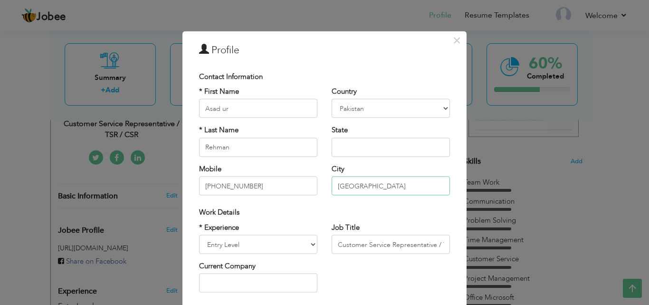
drag, startPoint x: 386, startPoint y: 194, endPoint x: 285, endPoint y: 173, distance: 103.3
click at [285, 173] on div "* First Name Asad ur * Last Name Rehman Mobile +4478555859971 Country Afghanist…" at bounding box center [324, 144] width 265 height 116
type input "[GEOGRAPHIC_DATA]"
click at [253, 154] on input "Rehman" at bounding box center [258, 146] width 118 height 19
click at [376, 144] on input "text" at bounding box center [391, 146] width 118 height 19
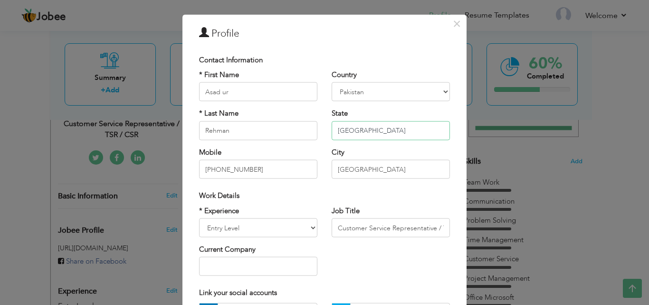
scroll to position [25, 0]
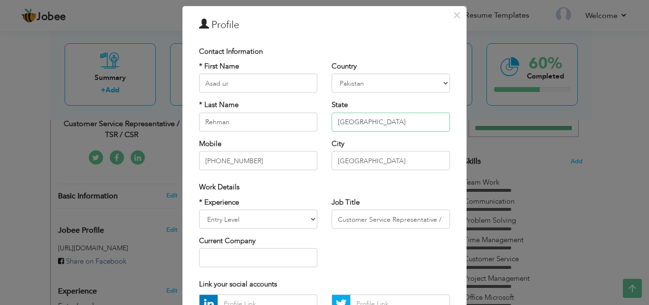
type input "[GEOGRAPHIC_DATA]"
click at [270, 210] on select "Entry Level Less than 1 Year 1 Year 2 Years 3 Years 4 Years 5 Years 6 Years 7 Y…" at bounding box center [258, 219] width 118 height 19
select select "number:5"
click at [199, 210] on select "Entry Level Less than 1 Year 1 Year 2 Years 3 Years 4 Years 5 Years 6 Years 7 Y…" at bounding box center [258, 219] width 118 height 19
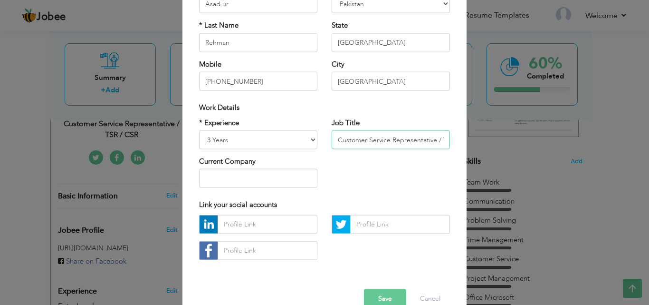
click at [406, 140] on input "Customer Service Representative / TSR / CSR" at bounding box center [391, 139] width 118 height 19
drag, startPoint x: 434, startPoint y: 142, endPoint x: 486, endPoint y: 136, distance: 51.6
click at [486, 136] on div "× Profile Contact Information * First Name Asad ur * Last Name Rehman" at bounding box center [324, 152] width 649 height 305
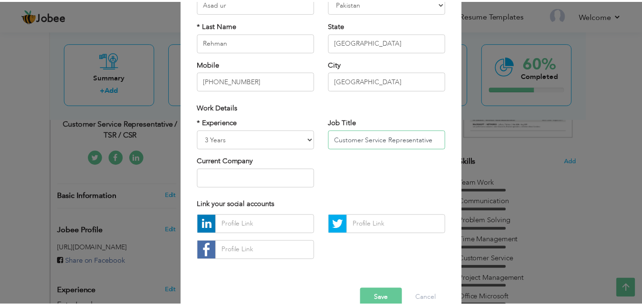
scroll to position [0, 0]
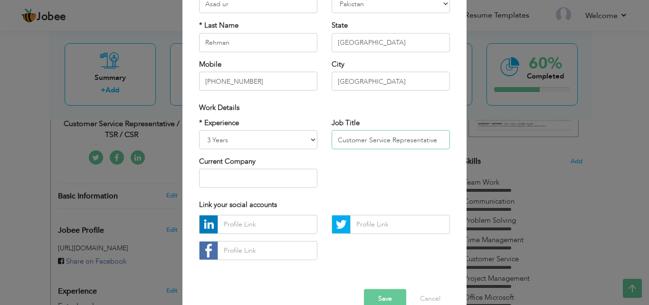
type input "Customer Service Representative"
click at [383, 297] on button "Save" at bounding box center [385, 297] width 42 height 19
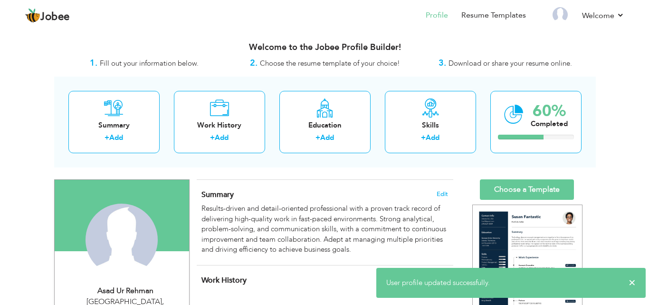
scroll to position [22, 0]
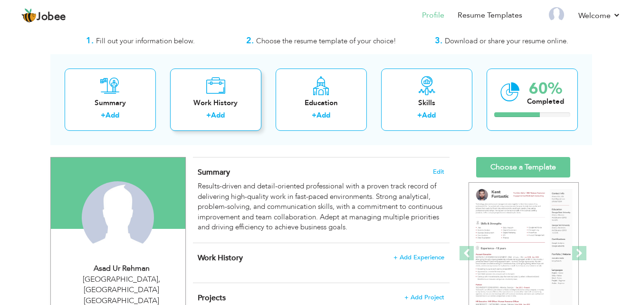
click at [246, 120] on div "+ Add" at bounding box center [216, 116] width 76 height 12
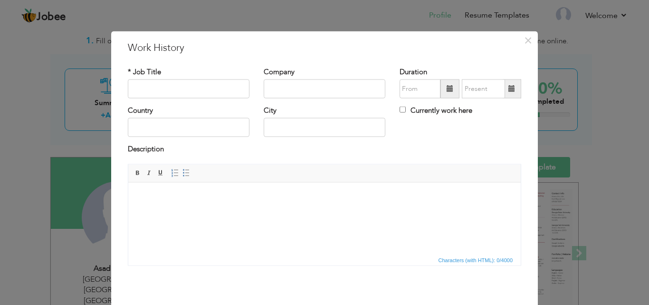
click at [142, 74] on label "* Job Title" at bounding box center [144, 72] width 33 height 10
click at [149, 92] on input "text" at bounding box center [189, 88] width 122 height 19
type input "Customer Service Assistant"
type input "TESCO"
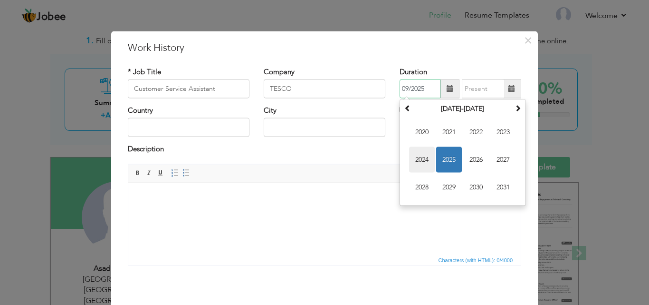
click at [416, 167] on span "2024" at bounding box center [422, 160] width 26 height 26
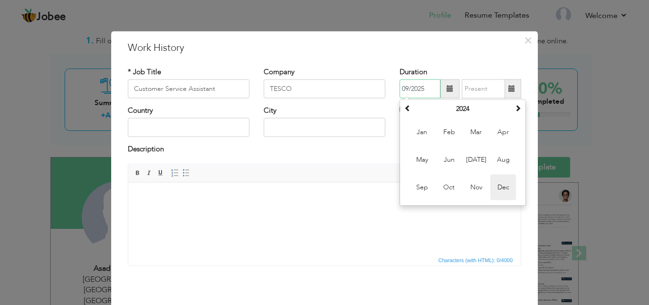
click at [490, 182] on span "Dec" at bounding box center [503, 187] width 26 height 26
type input "12/2024"
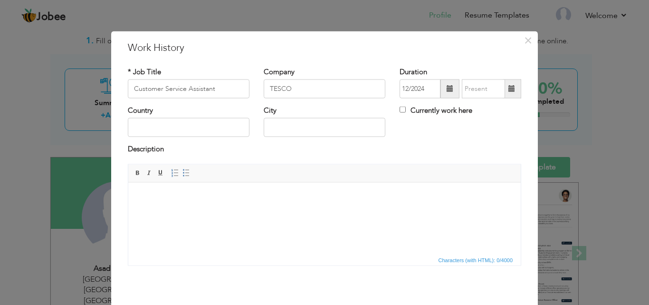
click at [509, 90] on span at bounding box center [511, 88] width 7 height 7
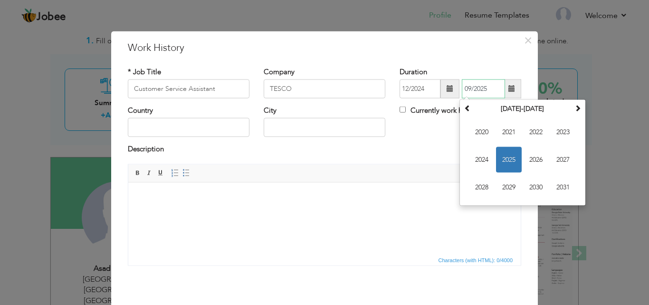
click at [510, 148] on span "2025" at bounding box center [509, 160] width 26 height 26
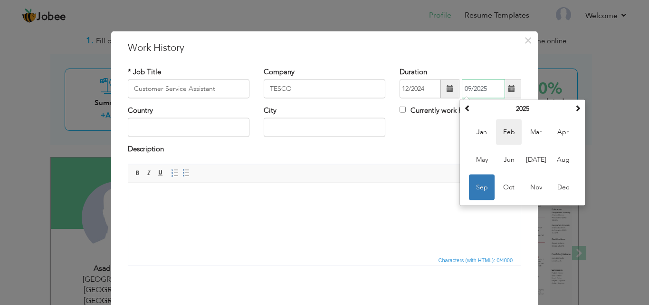
click at [508, 137] on span "Feb" at bounding box center [509, 132] width 26 height 26
type input "02/2025"
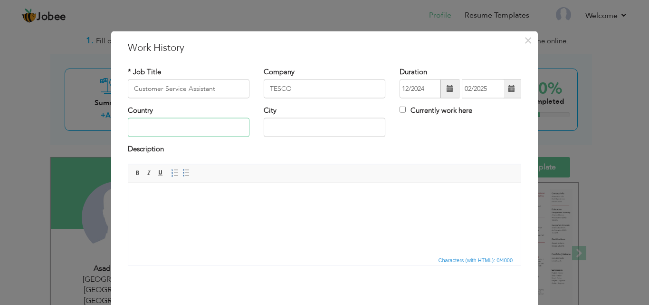
click at [164, 126] on input "text" at bounding box center [189, 127] width 122 height 19
type input "[GEOGRAPHIC_DATA]"
click at [221, 211] on html at bounding box center [324, 196] width 392 height 29
click at [195, 211] on html at bounding box center [324, 196] width 392 height 29
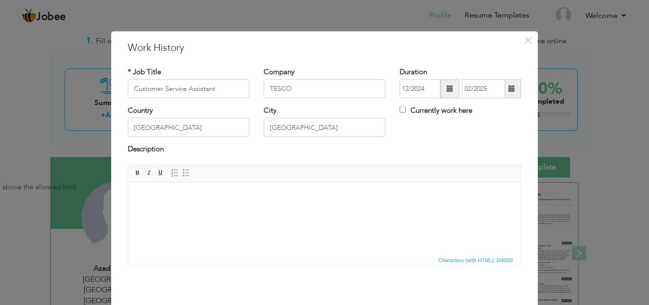
click at [195, 211] on html at bounding box center [324, 196] width 392 height 29
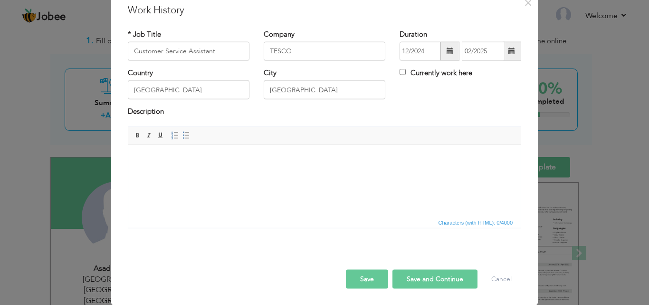
click at [207, 173] on html at bounding box center [324, 158] width 392 height 29
click at [182, 138] on span at bounding box center [186, 135] width 8 height 8
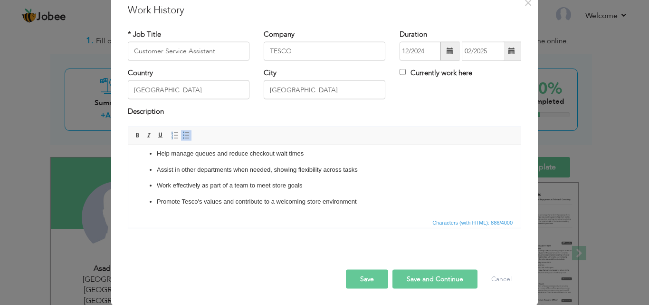
click at [358, 279] on button "Save" at bounding box center [367, 278] width 42 height 19
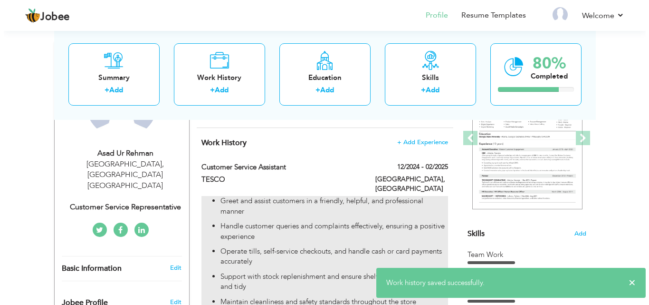
scroll to position [101, 0]
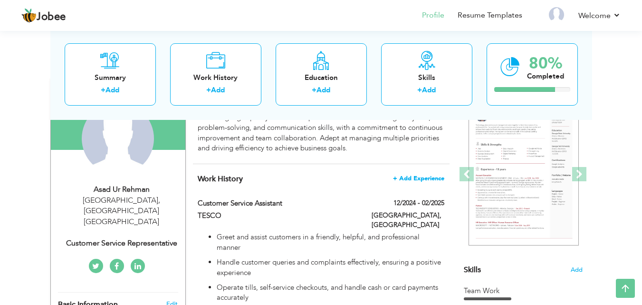
click at [425, 179] on span "+ Add Experience" at bounding box center [418, 178] width 51 height 7
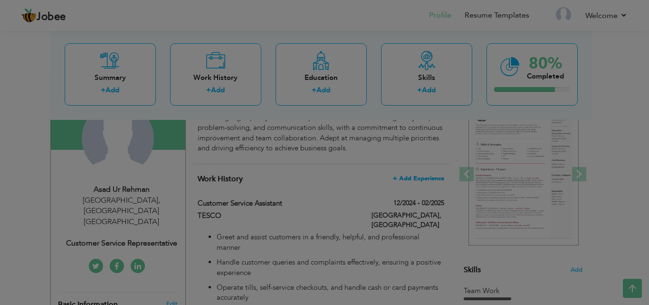
scroll to position [0, 0]
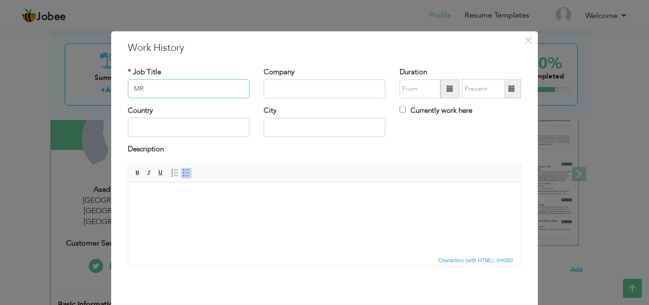
type input "M"
type input "Customer Service Assistant"
type input "MR [PERSON_NAME]"
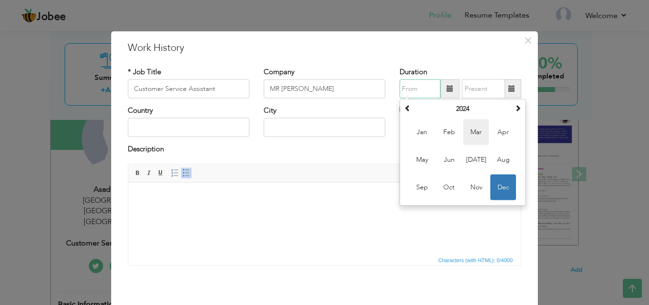
click at [464, 129] on span "Mar" at bounding box center [476, 132] width 26 height 26
type input "03/2024"
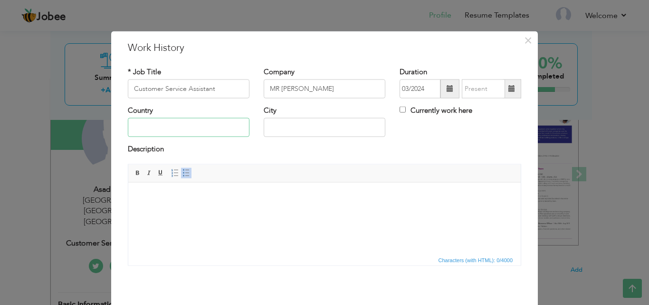
click at [141, 125] on input "text" at bounding box center [189, 127] width 122 height 19
type input "M"
type input "[GEOGRAPHIC_DATA]"
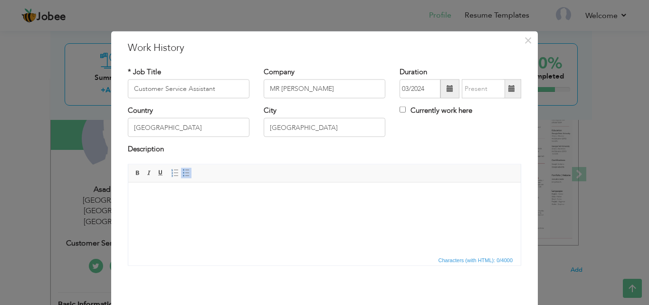
click at [239, 199] on body at bounding box center [324, 196] width 373 height 10
click at [181, 179] on span "Paragraph Insert/Remove Numbered List Insert/Remove Bulleted List" at bounding box center [182, 174] width 26 height 14
click at [182, 177] on link "Insert/Remove Bulleted List" at bounding box center [186, 172] width 10 height 10
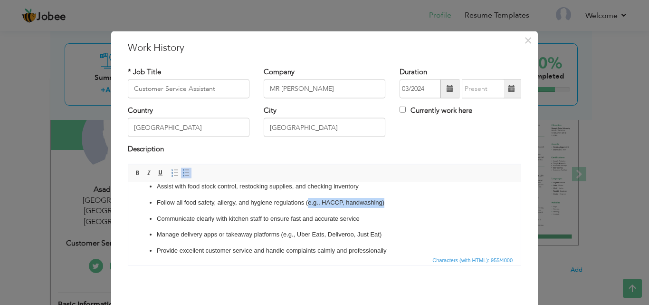
drag, startPoint x: 386, startPoint y: 201, endPoint x: 308, endPoint y: 201, distance: 78.4
click at [308, 201] on p "Follow all food safety, allergy, and hygiene regulations (e.g., HACCP, handwash…" at bounding box center [324, 202] width 335 height 10
click at [323, 204] on p "Follow all food safety, allergy, and hygiene regulations (e.g., HACCP, handwash…" at bounding box center [324, 202] width 335 height 10
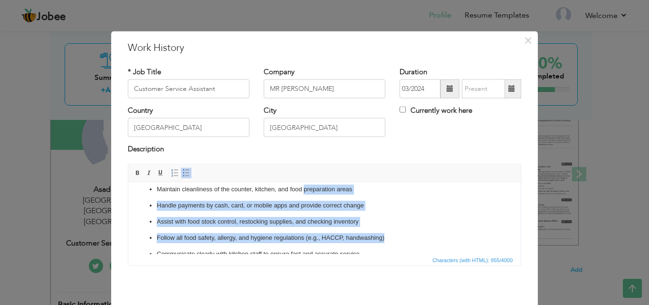
scroll to position [0, 0]
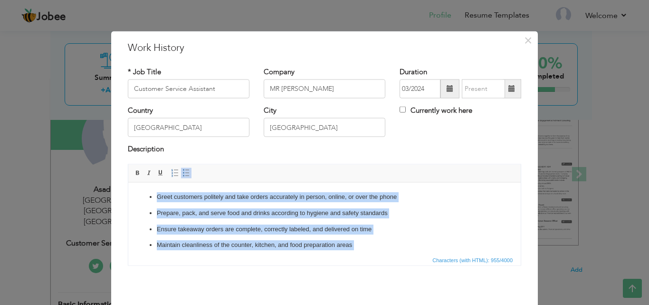
drag, startPoint x: 395, startPoint y: 198, endPoint x: 429, endPoint y: 363, distance: 168.6
click at [304, 182] on html "Greet customers politely and take orders accurately in person, online, or over …" at bounding box center [324, 268] width 392 height 173
click at [353, 241] on p "Maintain cleanliness of the counter, kitchen, and food preparation areas" at bounding box center [324, 244] width 335 height 10
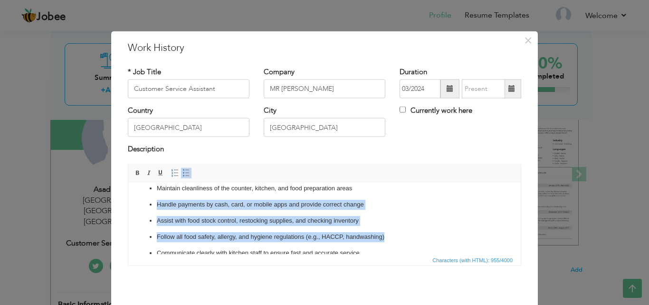
scroll to position [54, 0]
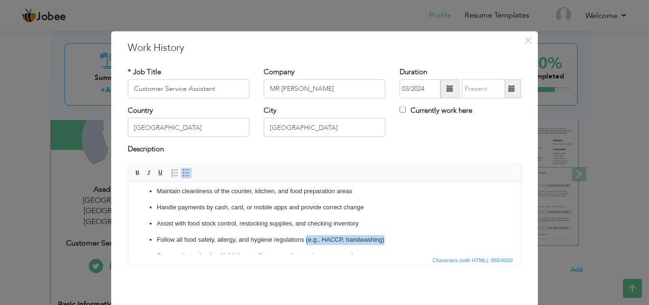
drag, startPoint x: 382, startPoint y: 192, endPoint x: 306, endPoint y: 237, distance: 87.9
click at [306, 237] on p "Follow all food safety, allergy, and hygiene regulations (e.g., HACCP, handwash…" at bounding box center [324, 239] width 335 height 10
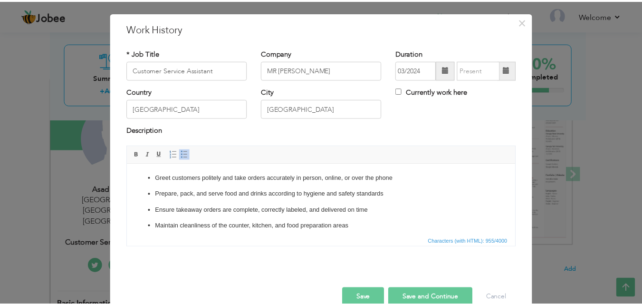
scroll to position [35, 0]
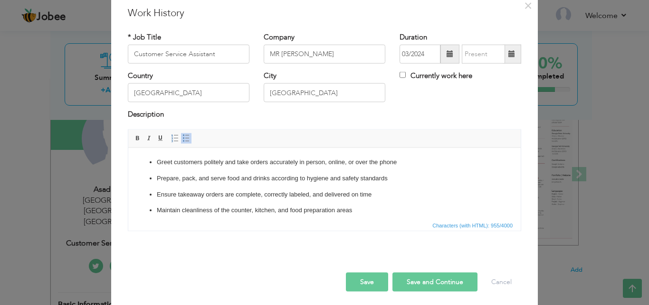
click at [346, 287] on button "Save" at bounding box center [367, 281] width 42 height 19
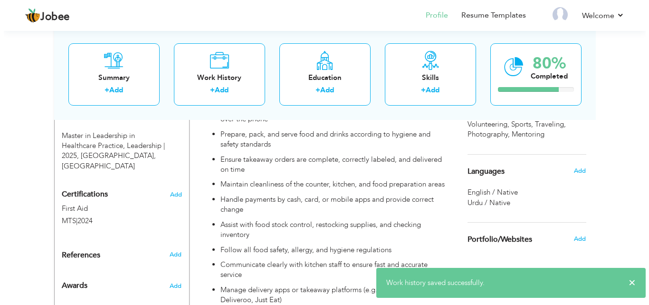
scroll to position [504, 0]
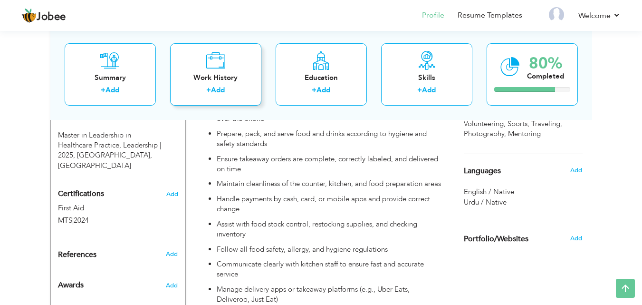
click at [216, 93] on link "Add" at bounding box center [218, 90] width 14 height 10
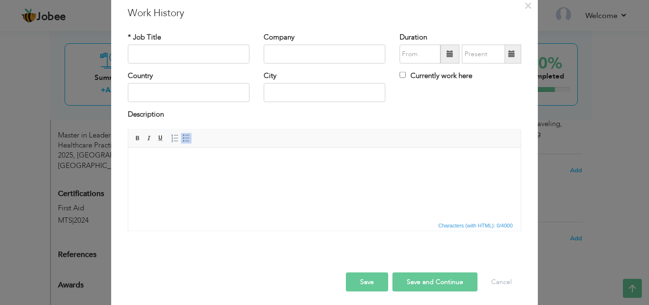
scroll to position [0, 0]
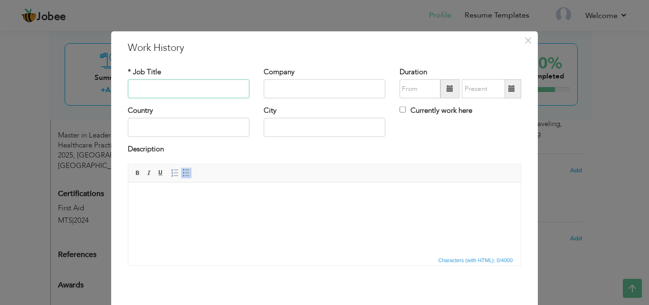
click at [184, 85] on input "text" at bounding box center [189, 88] width 122 height 19
click at [184, 84] on input "text" at bounding box center [189, 88] width 122 height 19
click at [184, 84] on input "Secu" at bounding box center [189, 88] width 122 height 19
type input "S"
drag, startPoint x: 195, startPoint y: 88, endPoint x: 137, endPoint y: 77, distance: 59.4
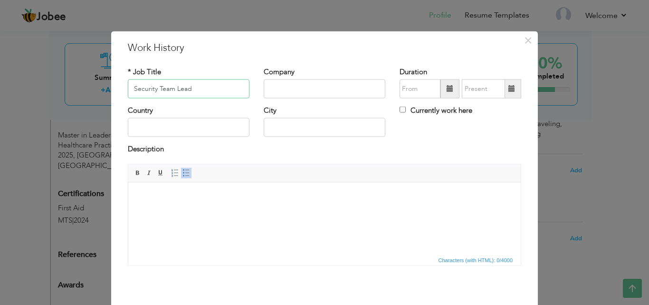
click at [137, 77] on div "* Job Title Security Team Lead" at bounding box center [189, 82] width 122 height 31
type input "S"
type input "D"
type input "Door Supervisor (Security)"
type input "Professional Security"
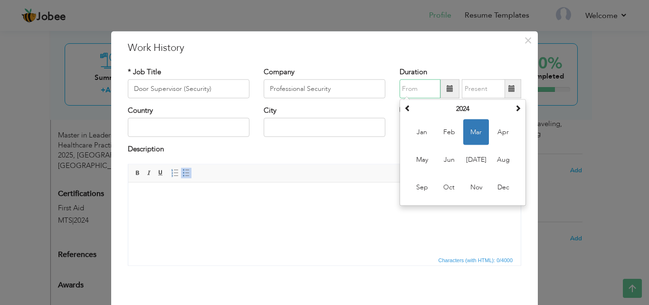
click at [468, 131] on span "Mar" at bounding box center [476, 132] width 26 height 26
type input "03/2024"
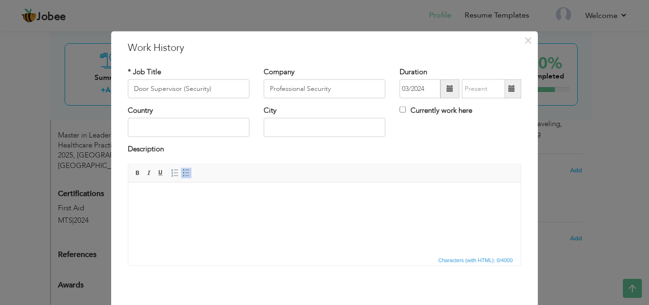
click at [320, 211] on html at bounding box center [324, 196] width 392 height 29
click at [185, 131] on input "text" at bounding box center [189, 127] width 122 height 19
type input "[GEOGRAPHIC_DATA]"
click at [233, 211] on html at bounding box center [324, 196] width 392 height 29
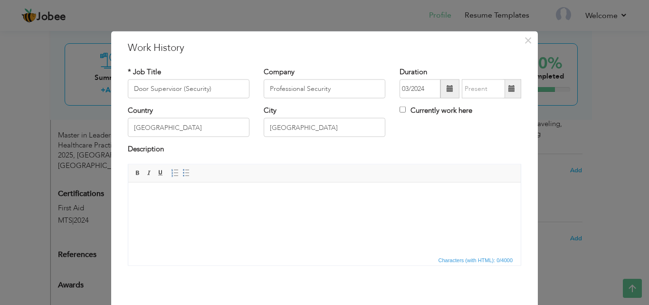
click at [233, 211] on html at bounding box center [324, 196] width 392 height 29
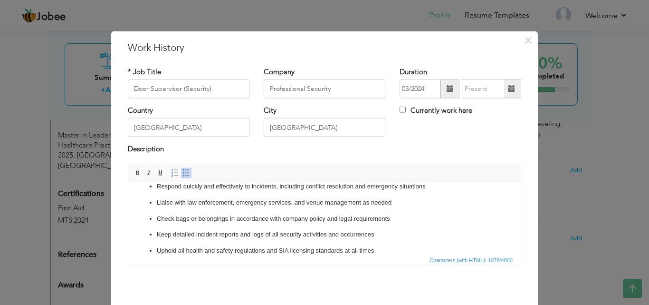
click at [233, 214] on p "Check bags or belongings in accordance with company policy and legal requiremen…" at bounding box center [324, 218] width 335 height 10
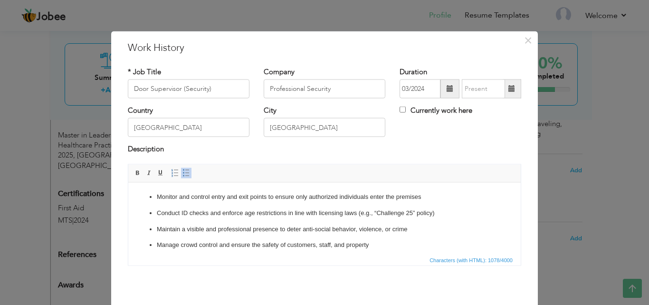
click at [451, 206] on ul "Monitor and control entry and exit points to ensure only authorized individuals…" at bounding box center [324, 268] width 373 height 154
drag, startPoint x: 435, startPoint y: 211, endPoint x: 364, endPoint y: 214, distance: 70.9
click at [364, 214] on p "Conduct ID checks and enforce age restrictions in line with licensing laws (e.g…" at bounding box center [324, 213] width 335 height 10
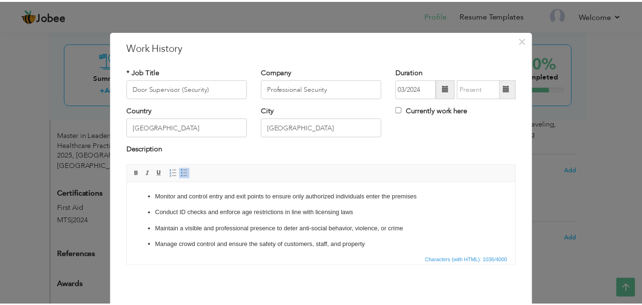
scroll to position [38, 0]
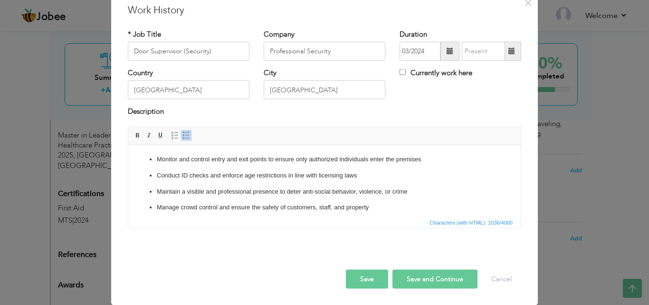
click at [354, 278] on button "Save" at bounding box center [367, 278] width 42 height 19
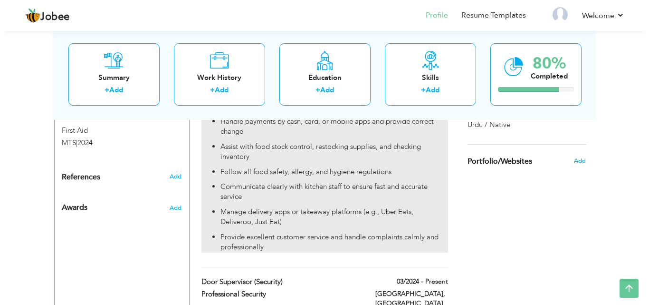
scroll to position [542, 0]
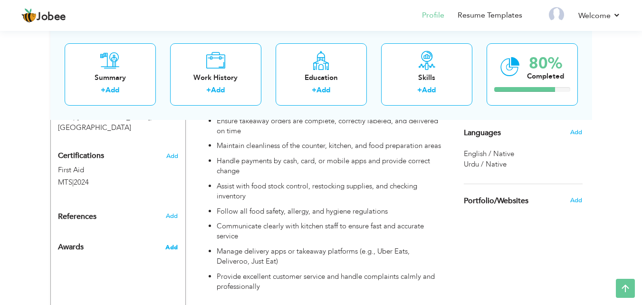
click at [177, 243] on span "Add" at bounding box center [171, 247] width 12 height 9
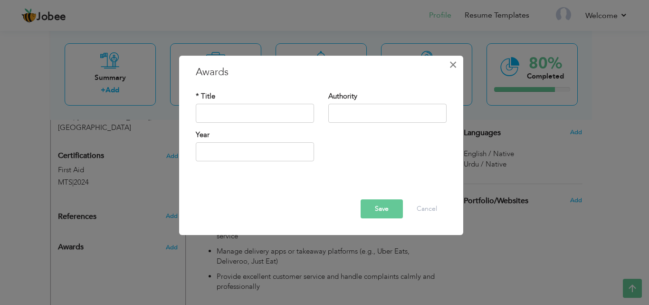
click at [447, 68] on button "×" at bounding box center [453, 64] width 15 height 15
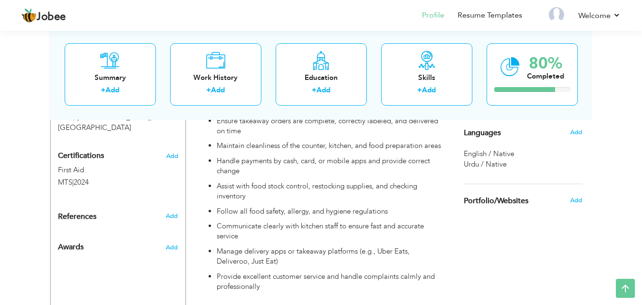
click at [174, 211] on div "References Add" at bounding box center [118, 218] width 134 height 15
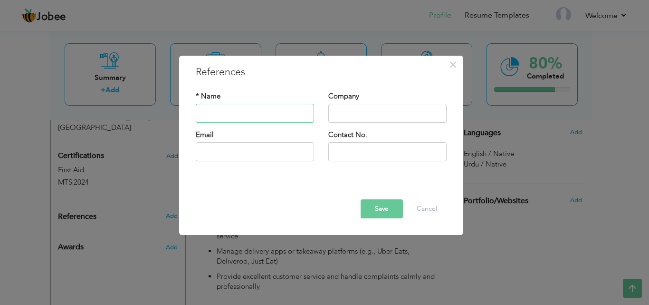
click at [226, 114] on input "text" at bounding box center [255, 113] width 118 height 19
type input "M"
type input "[PERSON_NAME]"
type input "MR [PERSON_NAME]"
type input "[EMAIL_ADDRESS][DOMAIN_NAME]"
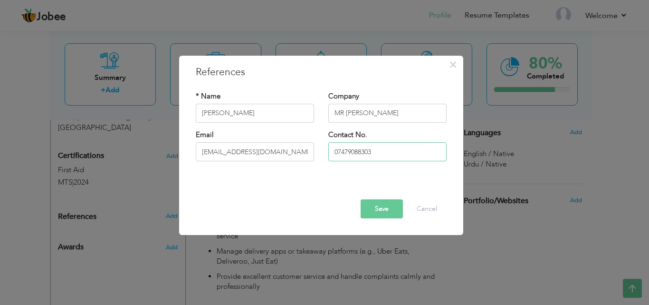
type input "07479088303"
click at [391, 206] on button "Save" at bounding box center [382, 208] width 42 height 19
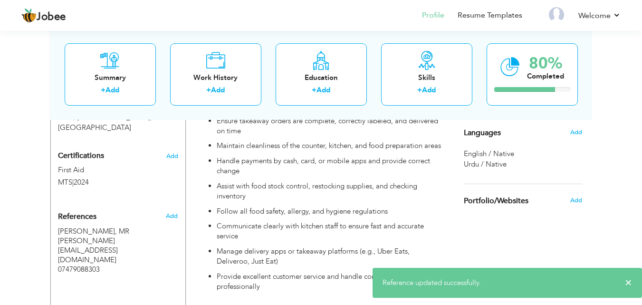
click at [191, 199] on div "Greet customers politely and take orders accurately in person, online, or over …" at bounding box center [321, 181] width 260 height 231
type input "Customer Service Assistant"
type input "MR [PERSON_NAME]"
checkbox input "true"
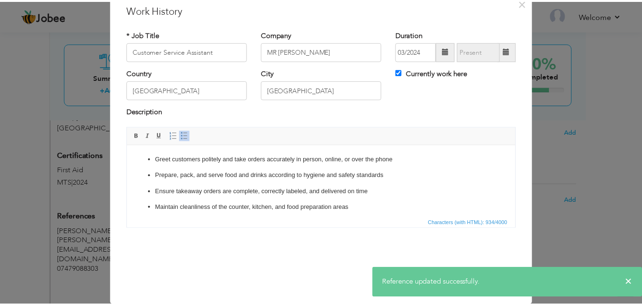
scroll to position [0, 0]
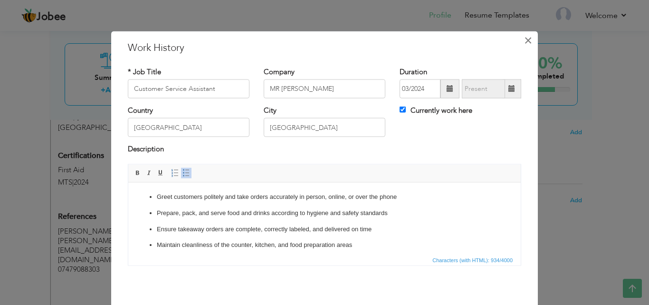
click at [527, 36] on span "×" at bounding box center [528, 39] width 8 height 17
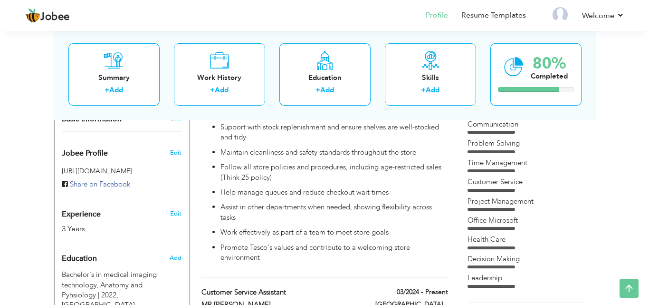
scroll to position [269, 0]
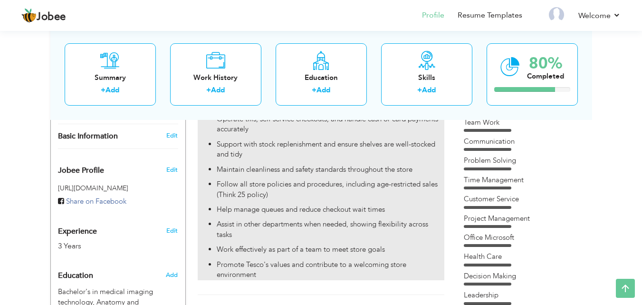
click at [348, 198] on p "Follow all store policies and procedures, including age-restricted sales (Think…" at bounding box center [330, 189] width 227 height 20
type input "TESCO"
type input "12/2024"
type input "02/2025"
checkbox input "false"
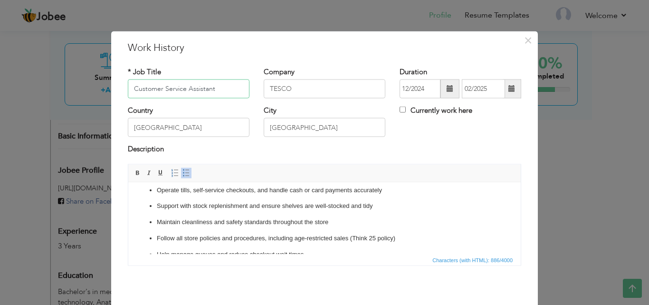
scroll to position [55, 0]
click at [399, 221] on p "Follow all store policies and procedures, including age-restricted sales (Think…" at bounding box center [324, 222] width 335 height 10
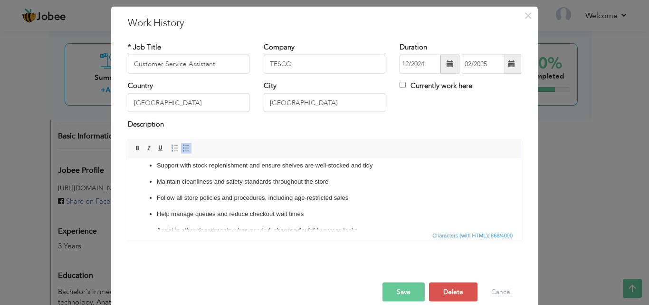
scroll to position [38, 0]
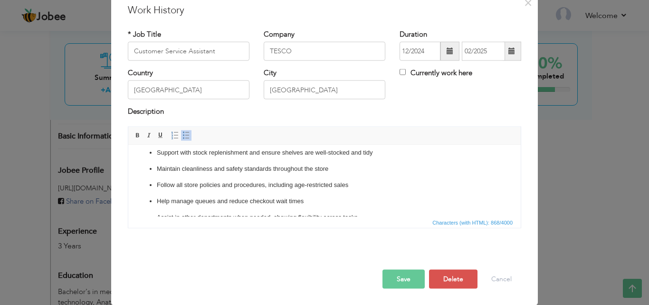
click at [402, 279] on button "Save" at bounding box center [403, 278] width 42 height 19
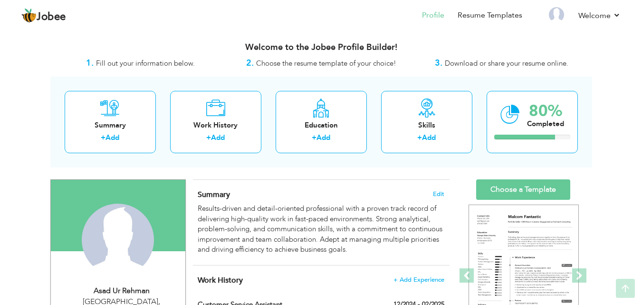
scroll to position [16, 0]
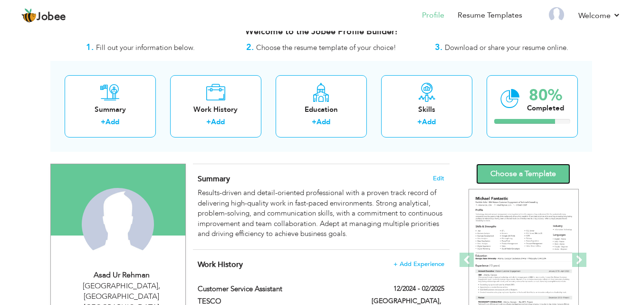
click at [522, 170] on link "Choose a Template" at bounding box center [523, 173] width 94 height 20
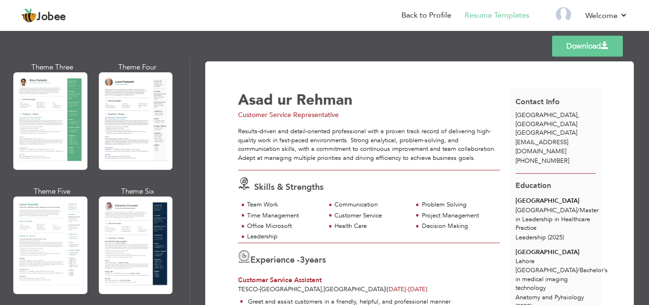
scroll to position [196, 0]
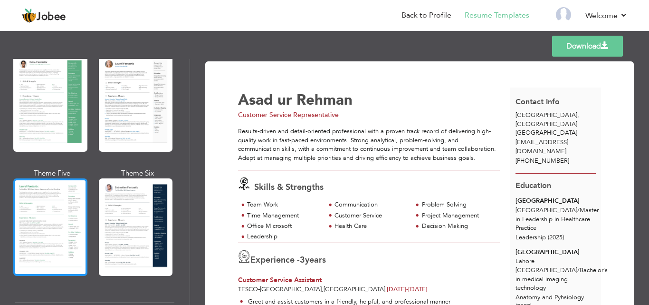
click at [43, 229] on div at bounding box center [50, 226] width 74 height 97
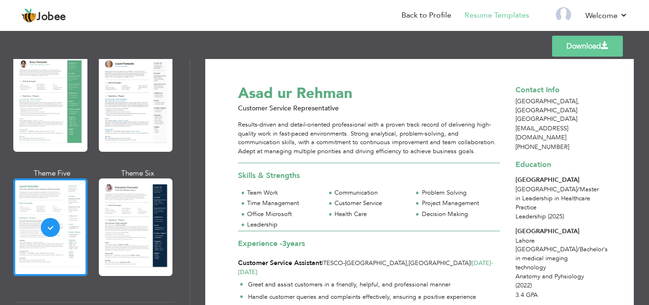
scroll to position [0, 0]
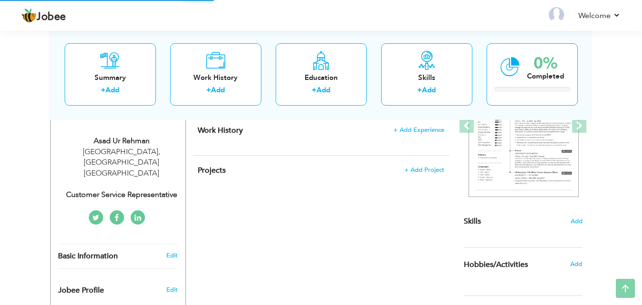
select select "?"
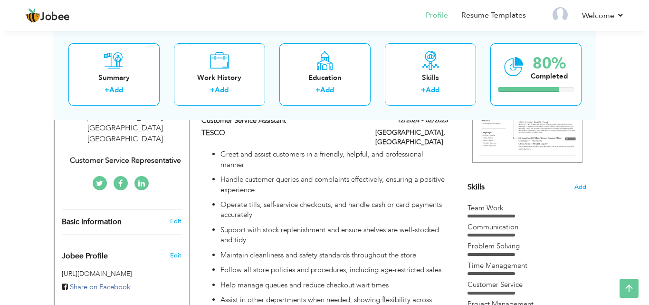
scroll to position [183, 0]
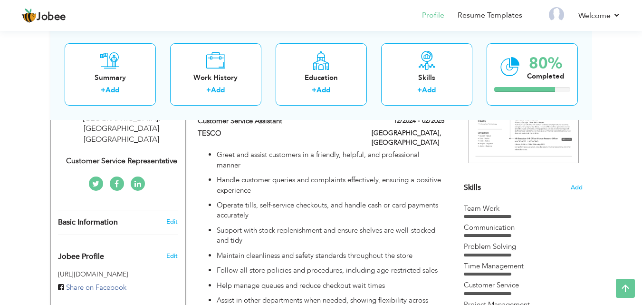
click at [138, 217] on div "Basic Information Edit" at bounding box center [118, 222] width 134 height 24
select select "number:166"
select select "number:5"
type input "Customer Service Representative"
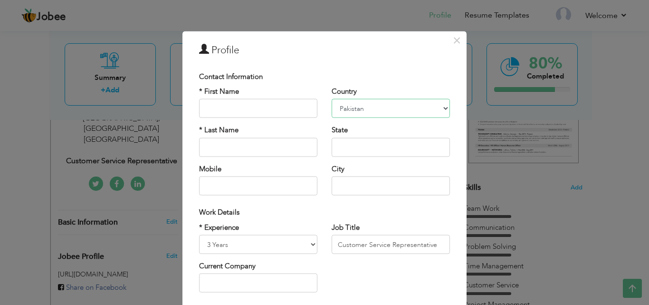
click at [370, 104] on select "Afghanistan Albania Algeria American Samoa Andorra Angola Anguilla Antarctica A…" at bounding box center [391, 108] width 118 height 19
select select "number:225"
click at [332, 99] on select "Afghanistan Albania Algeria American Samoa Andorra Angola Anguilla Antarctica A…" at bounding box center [391, 108] width 118 height 19
drag, startPoint x: 389, startPoint y: 154, endPoint x: 310, endPoint y: 141, distance: 79.5
click at [307, 144] on div "* First Name * Last Name Mobile Country Afghanistan Albania Algeria American Sa…" at bounding box center [324, 144] width 265 height 116
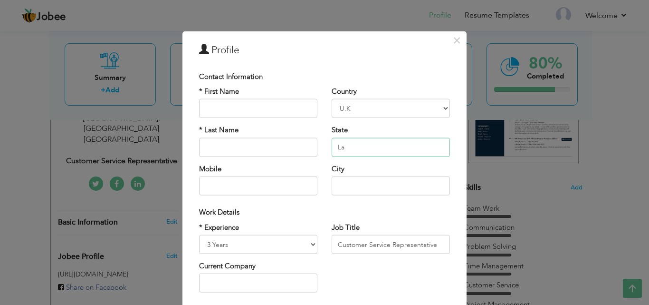
type input "L"
click at [352, 152] on input "Lanaschaire" at bounding box center [391, 146] width 118 height 19
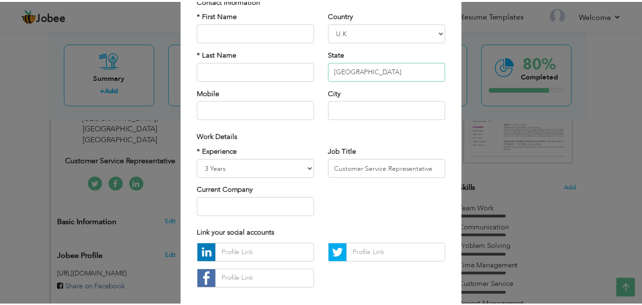
scroll to position [124, 0]
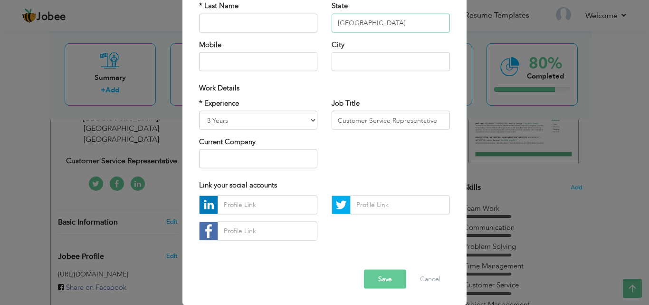
type input "[GEOGRAPHIC_DATA]"
click at [381, 281] on button "Save" at bounding box center [385, 278] width 42 height 19
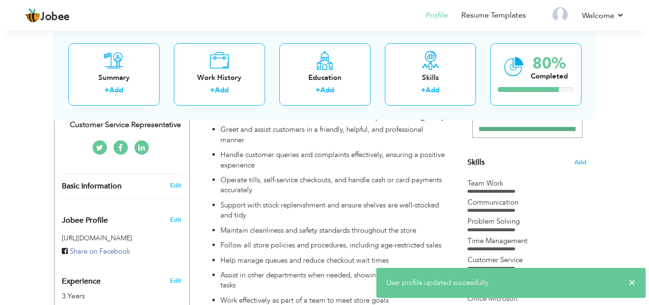
scroll to position [272, 0]
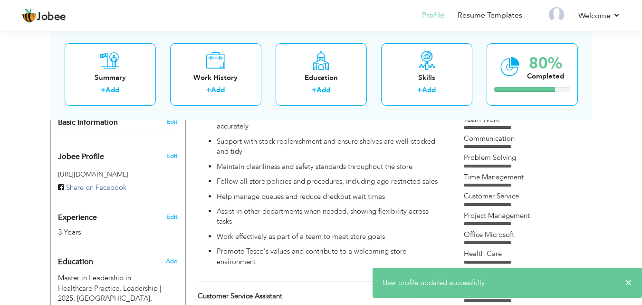
click at [107, 227] on div "3 Years" at bounding box center [107, 232] width 98 height 11
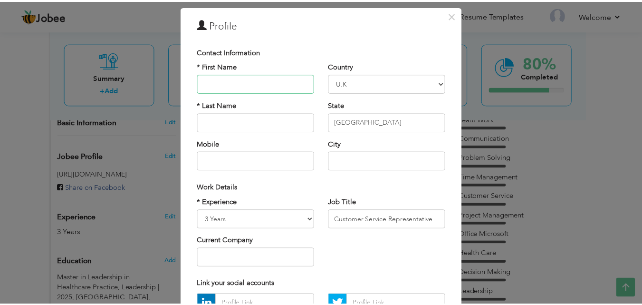
scroll to position [32, 0]
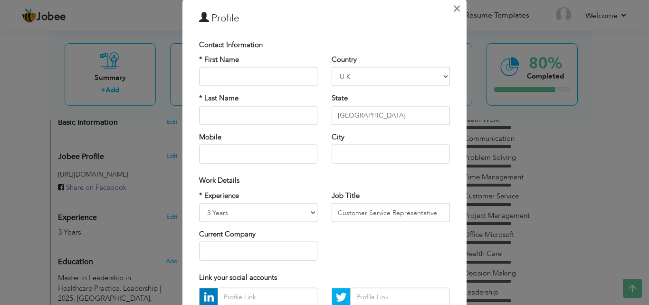
click at [456, 9] on span "×" at bounding box center [457, 8] width 8 height 17
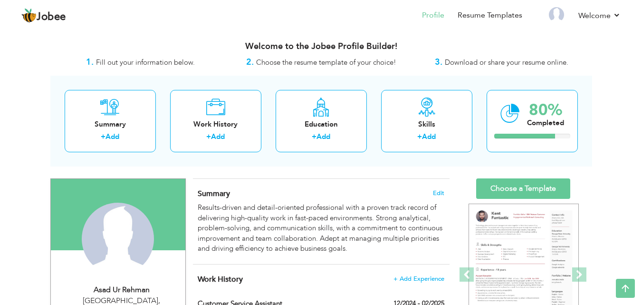
scroll to position [0, 0]
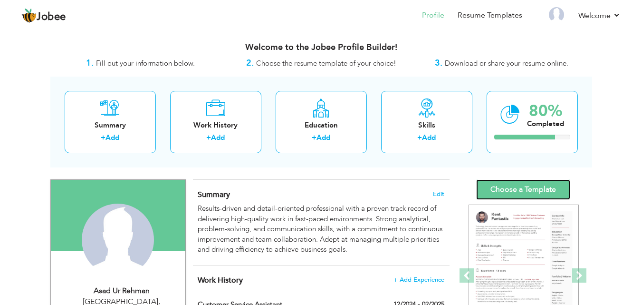
click at [525, 186] on link "Choose a Template" at bounding box center [523, 189] width 94 height 20
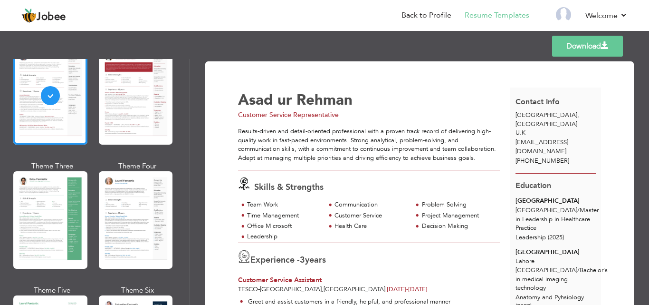
scroll to position [181, 0]
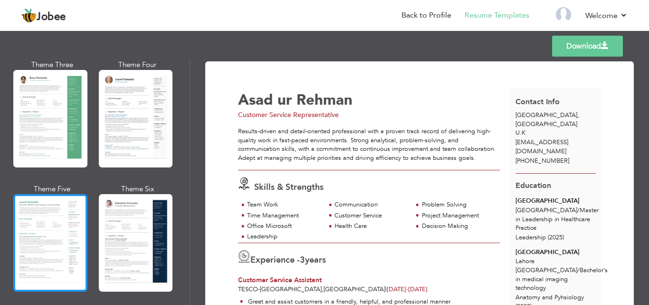
click at [38, 239] on div at bounding box center [50, 242] width 74 height 97
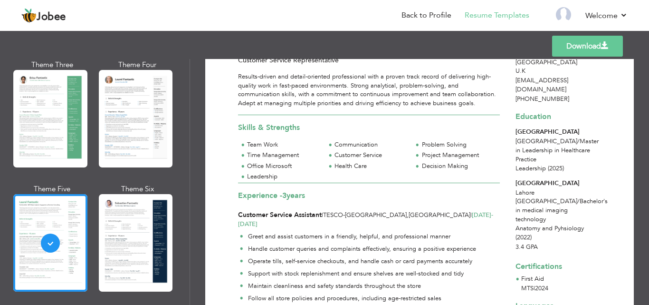
scroll to position [0, 0]
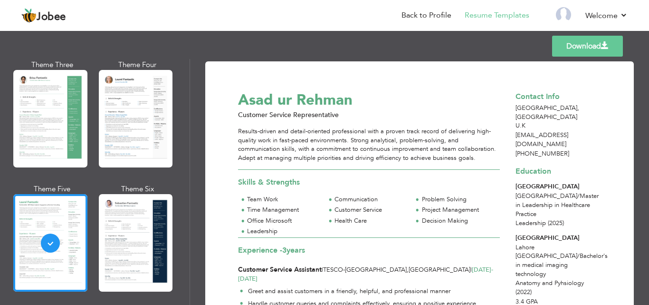
click at [605, 38] on link "Download" at bounding box center [587, 46] width 71 height 21
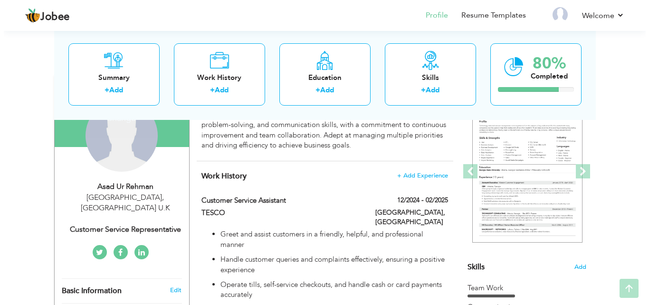
scroll to position [108, 0]
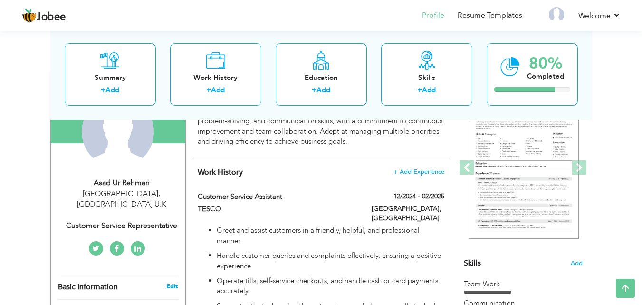
click at [169, 282] on link "Edit" at bounding box center [171, 286] width 11 height 9
select select "number:225"
select select "number:5"
type input "Customer Service Representative"
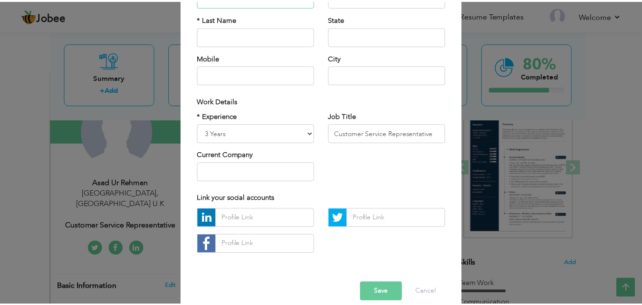
scroll to position [124, 0]
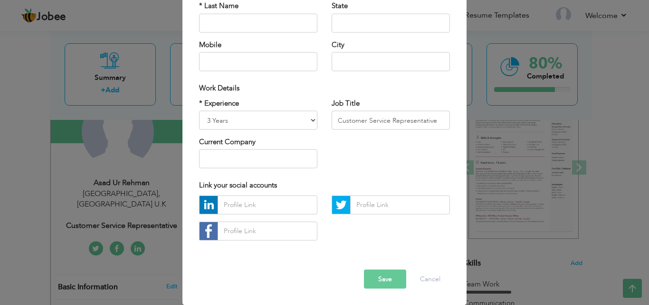
type input "Asad Ur"
click at [392, 281] on button "Save" at bounding box center [385, 278] width 42 height 19
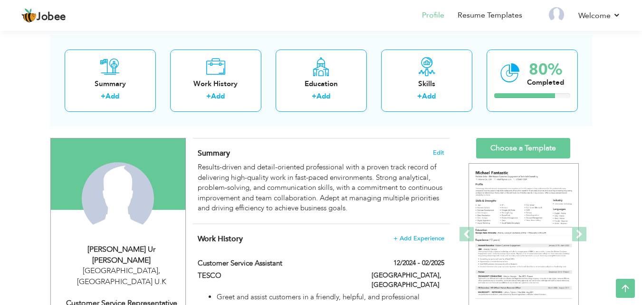
scroll to position [0, 0]
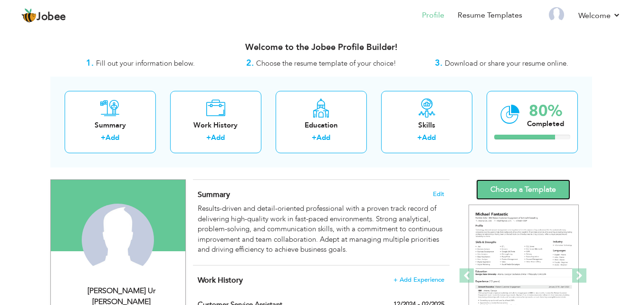
click at [521, 186] on link "Choose a Template" at bounding box center [523, 189] width 94 height 20
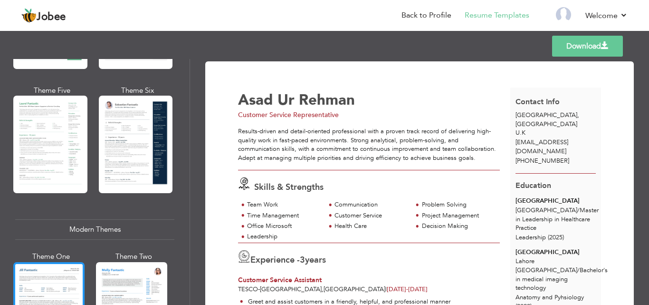
scroll to position [241, 0]
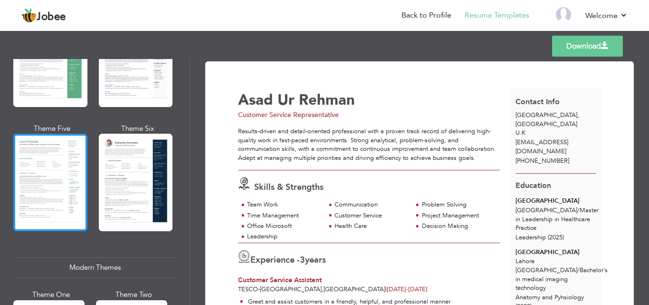
click at [60, 174] on div at bounding box center [50, 181] width 74 height 97
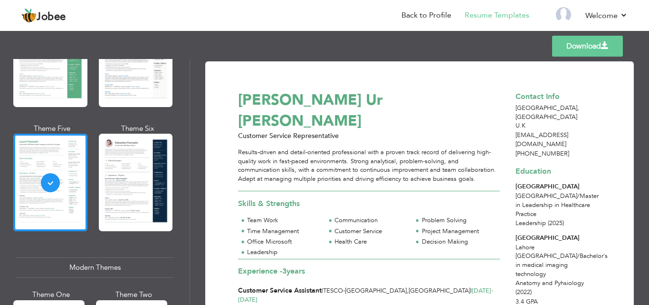
click at [585, 55] on link "Download" at bounding box center [587, 46] width 71 height 21
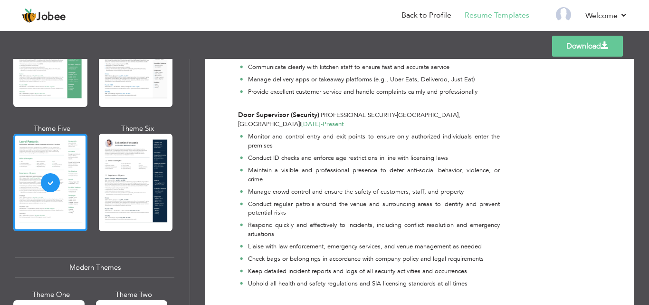
scroll to position [566, 0]
